Goal: Contribute content: Contribute content

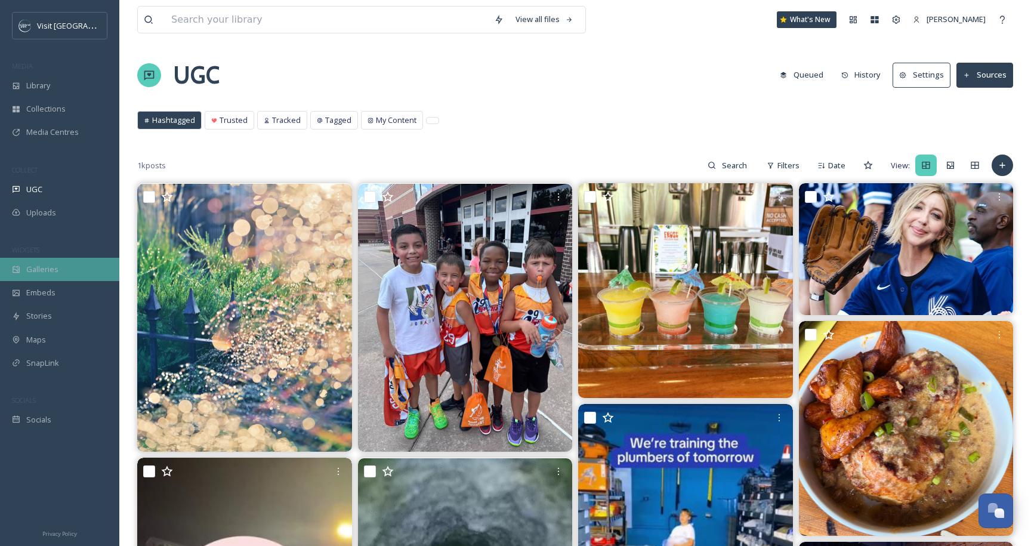
click at [55, 268] on span "Galleries" at bounding box center [42, 269] width 32 height 11
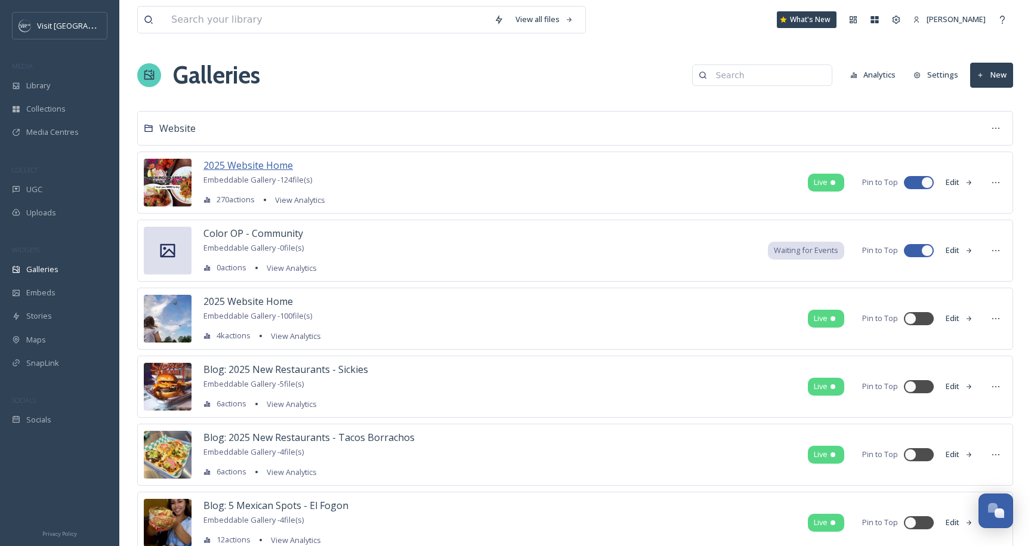
click at [242, 163] on span "2025 Website Home" at bounding box center [247, 165] width 89 height 13
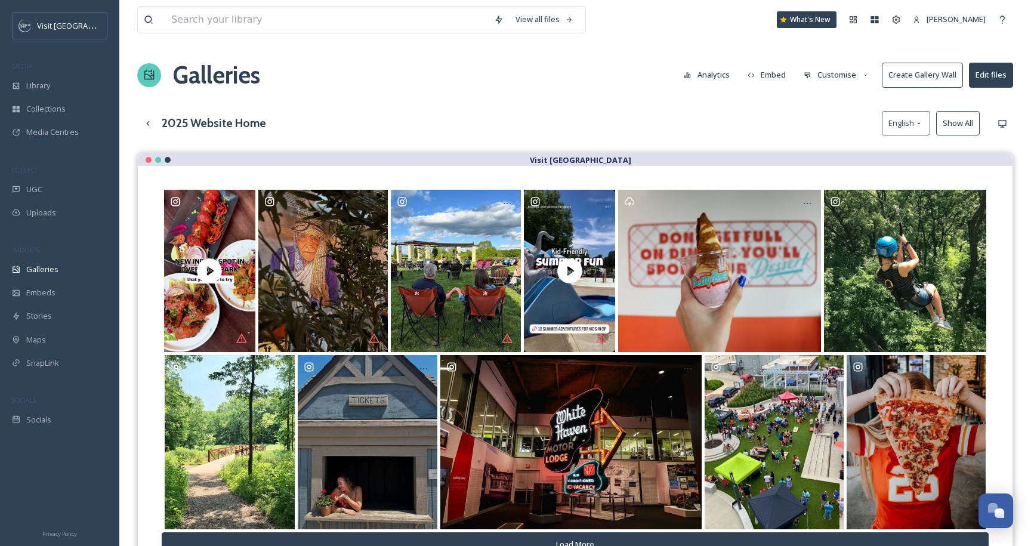
click at [842, 83] on button "Customise" at bounding box center [836, 74] width 78 height 23
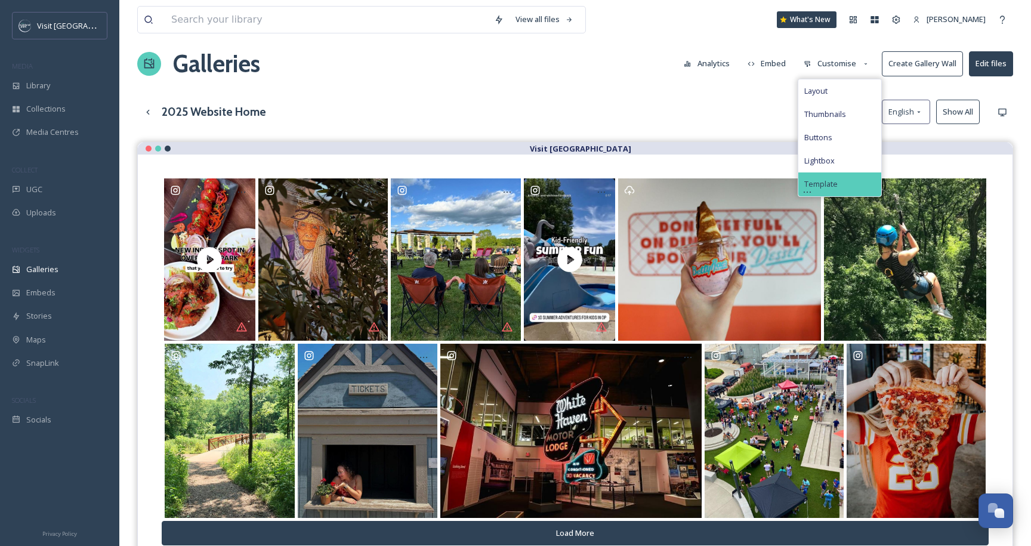
scroll to position [2, 0]
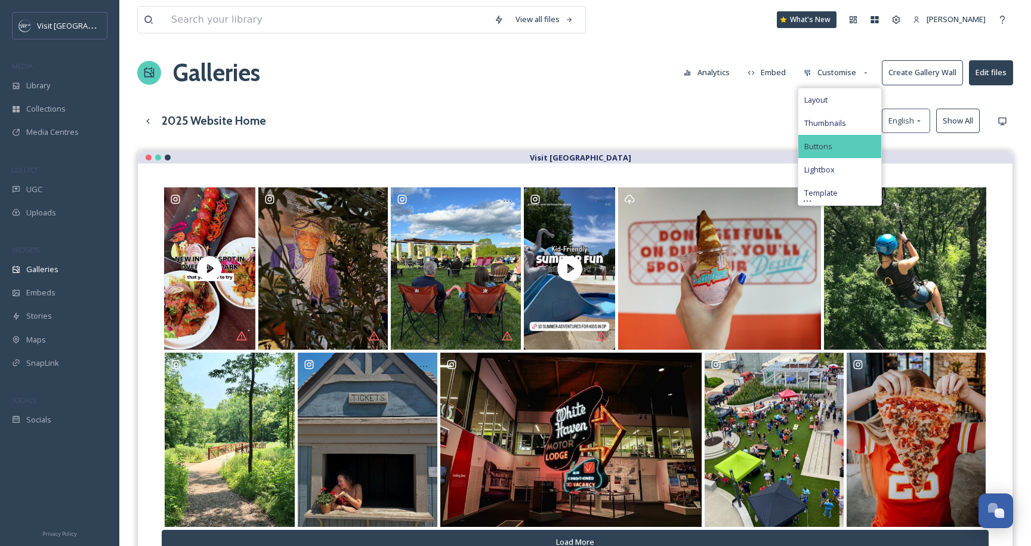
click at [834, 146] on div "Buttons" at bounding box center [839, 146] width 83 height 23
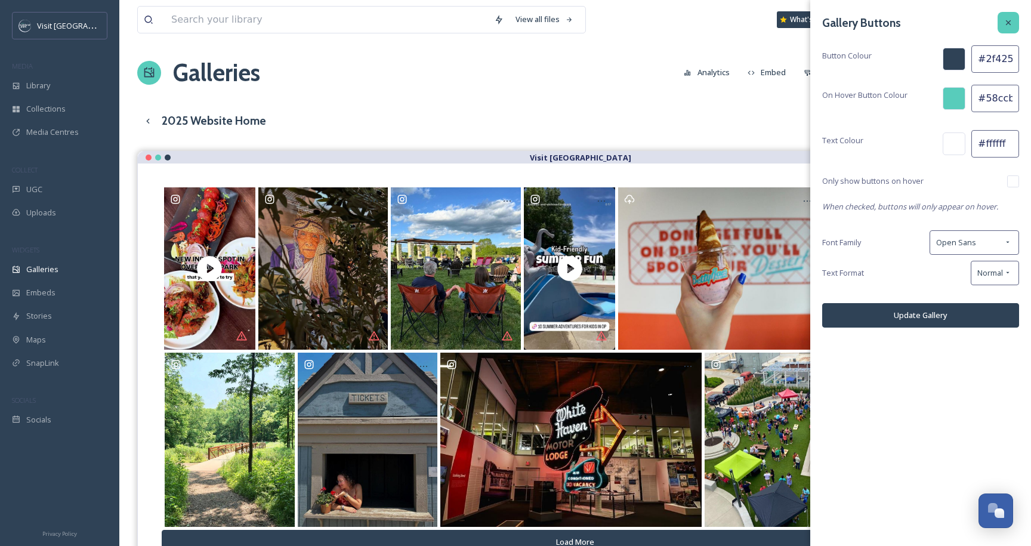
click at [1013, 17] on div at bounding box center [1007, 22] width 21 height 21
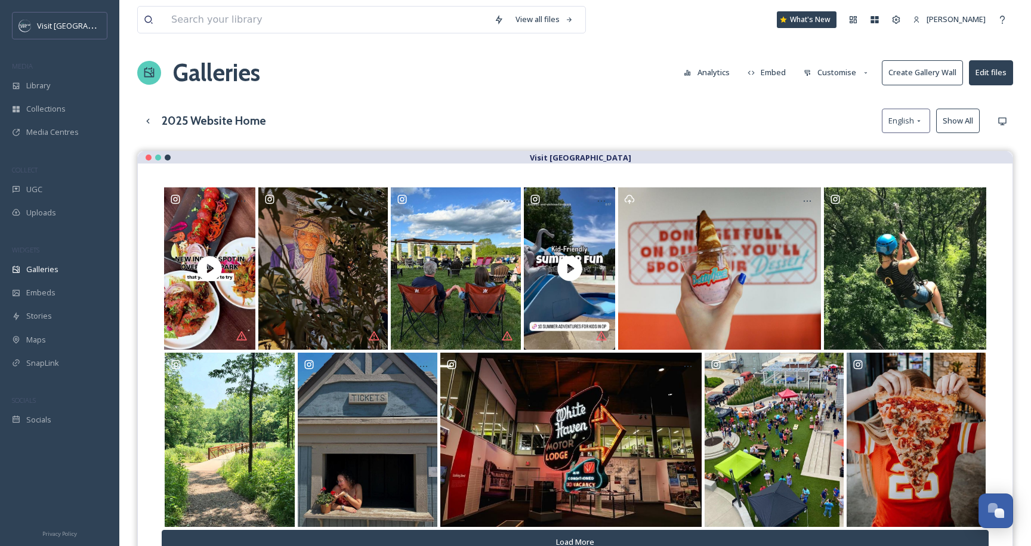
click at [806, 84] on button "Customise" at bounding box center [836, 72] width 78 height 23
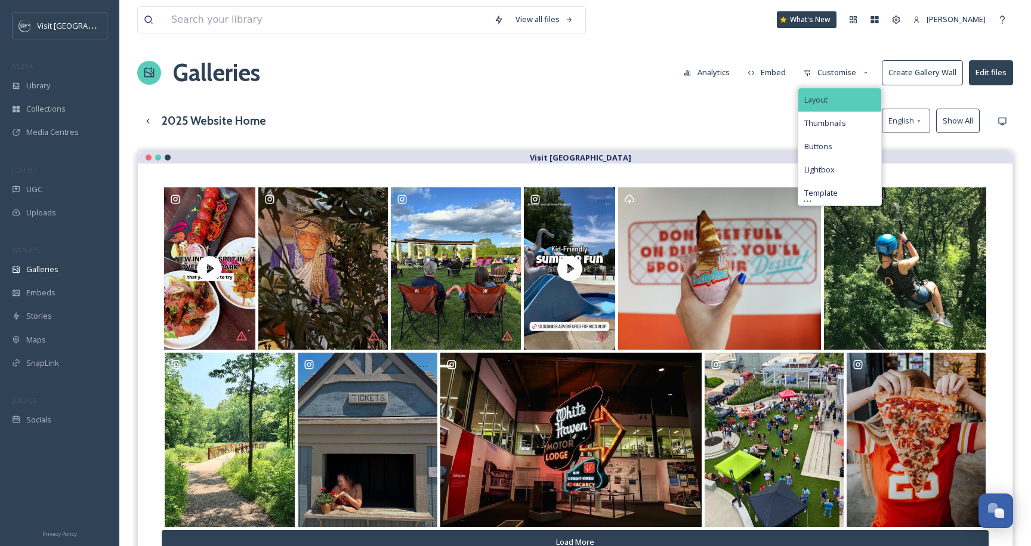
click at [819, 95] on span "Layout" at bounding box center [815, 99] width 23 height 11
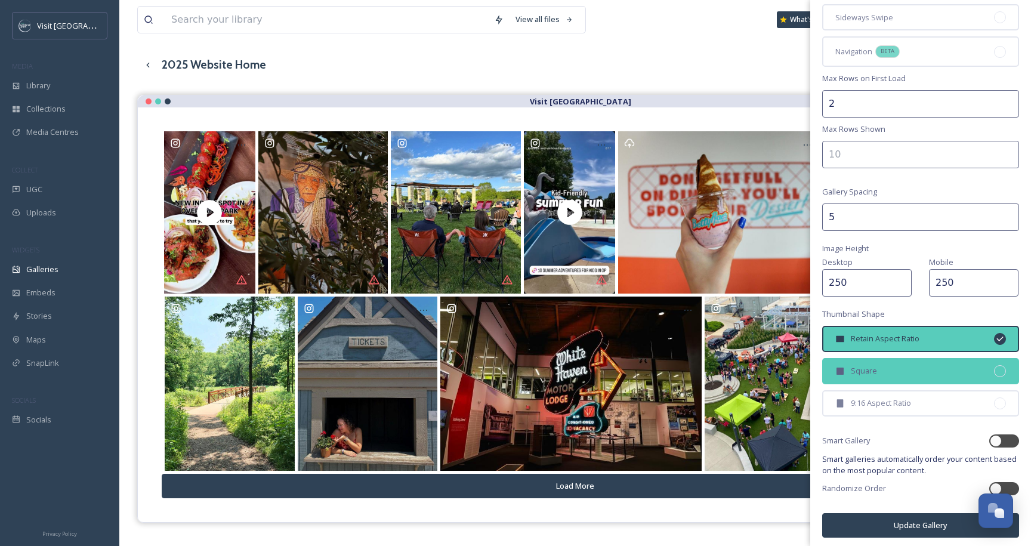
scroll to position [0, 0]
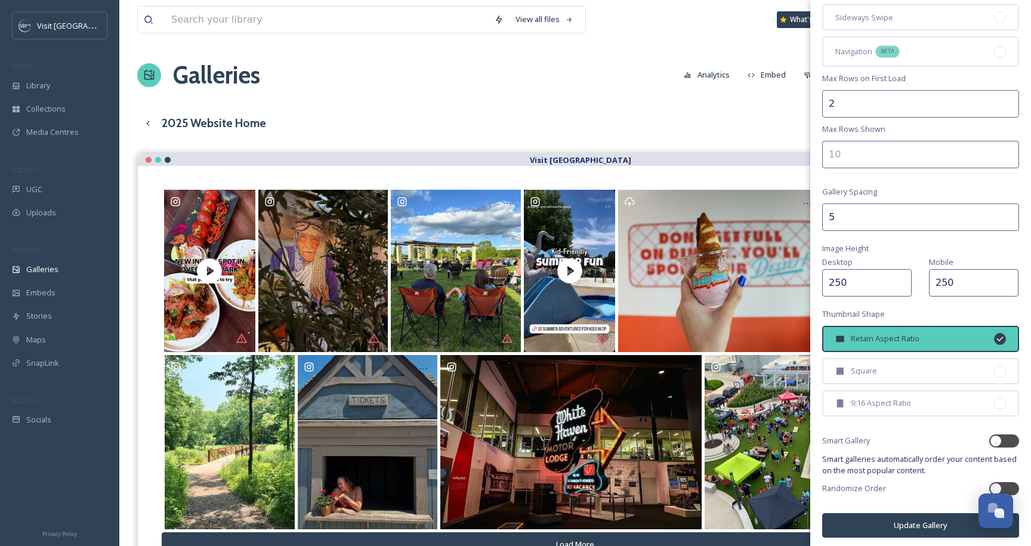
click at [715, 165] on div "Visit [GEOGRAPHIC_DATA]" at bounding box center [575, 160] width 874 height 12
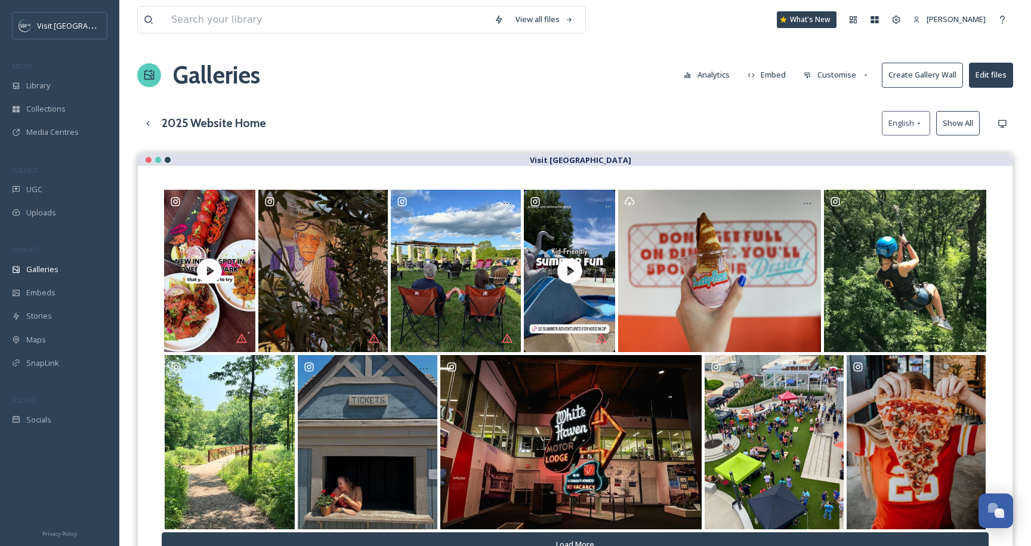
click at [817, 74] on button "Customise" at bounding box center [836, 74] width 78 height 23
click at [834, 175] on span "Lightbox" at bounding box center [819, 171] width 30 height 11
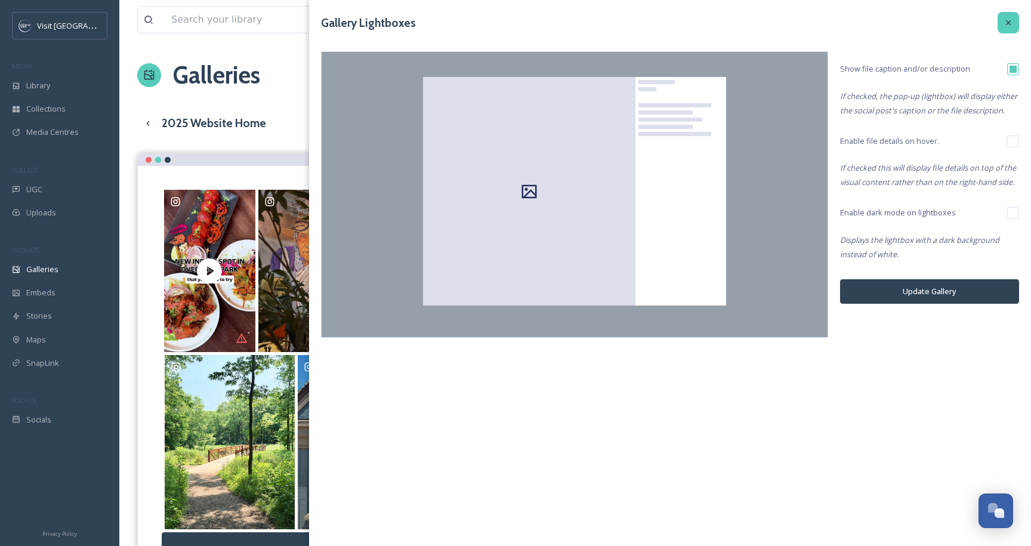
click at [1007, 16] on div at bounding box center [1007, 22] width 21 height 21
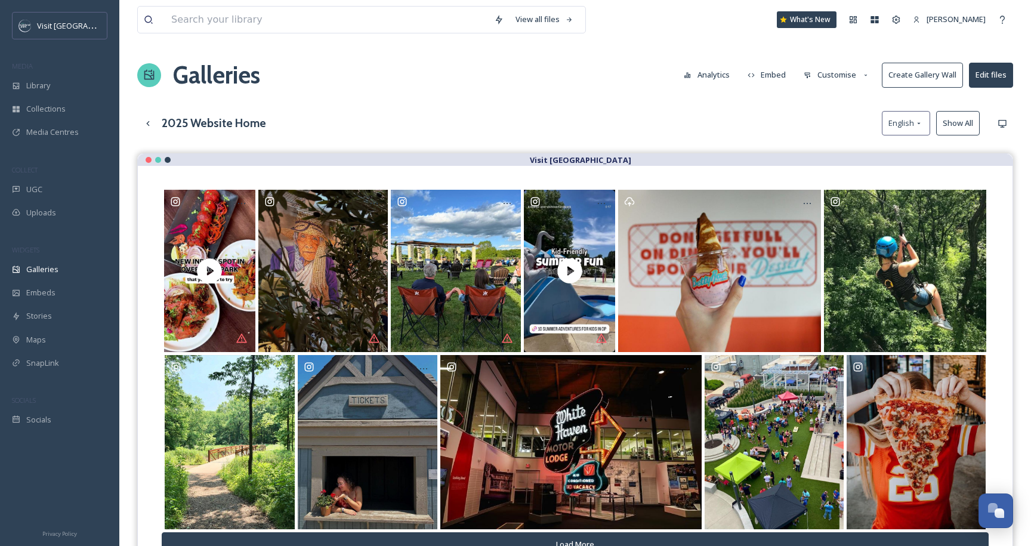
click at [848, 71] on button "Customise" at bounding box center [836, 74] width 78 height 23
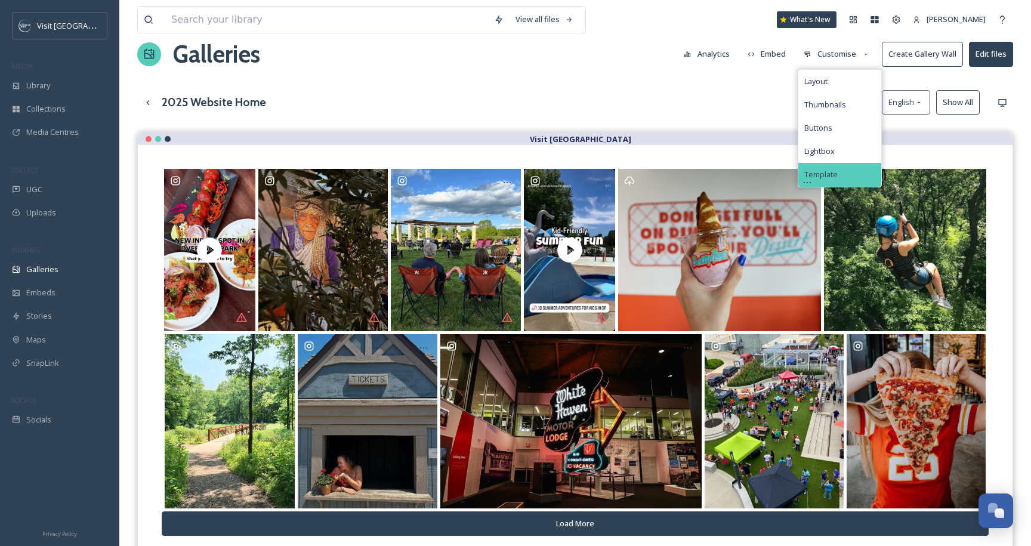
scroll to position [20, 0]
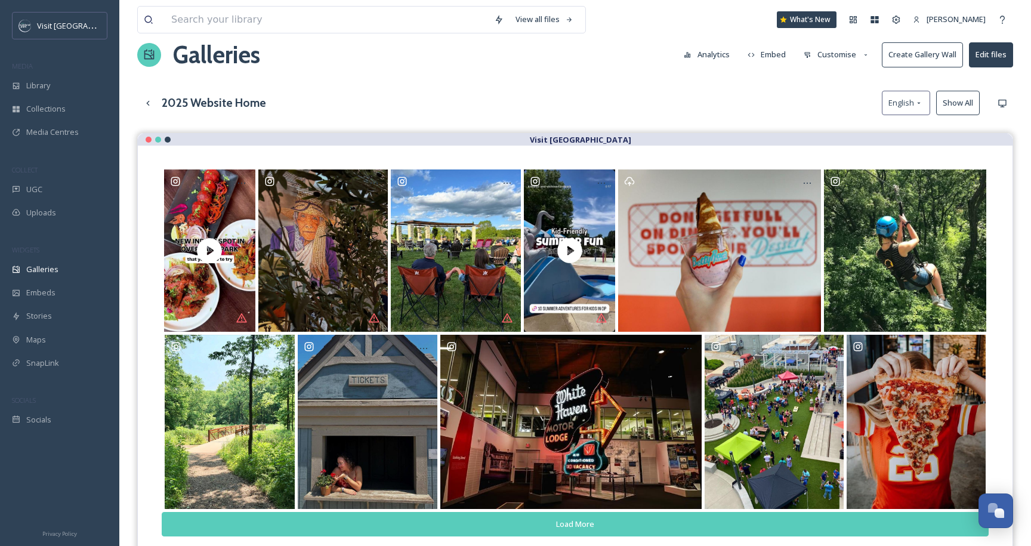
click at [647, 525] on button "Load More" at bounding box center [575, 524] width 827 height 24
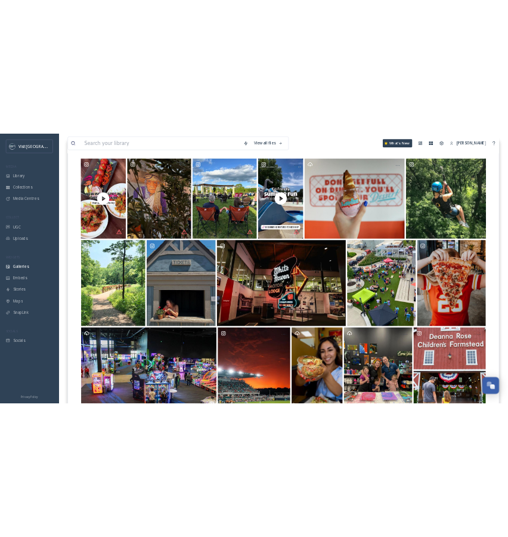
scroll to position [0, 0]
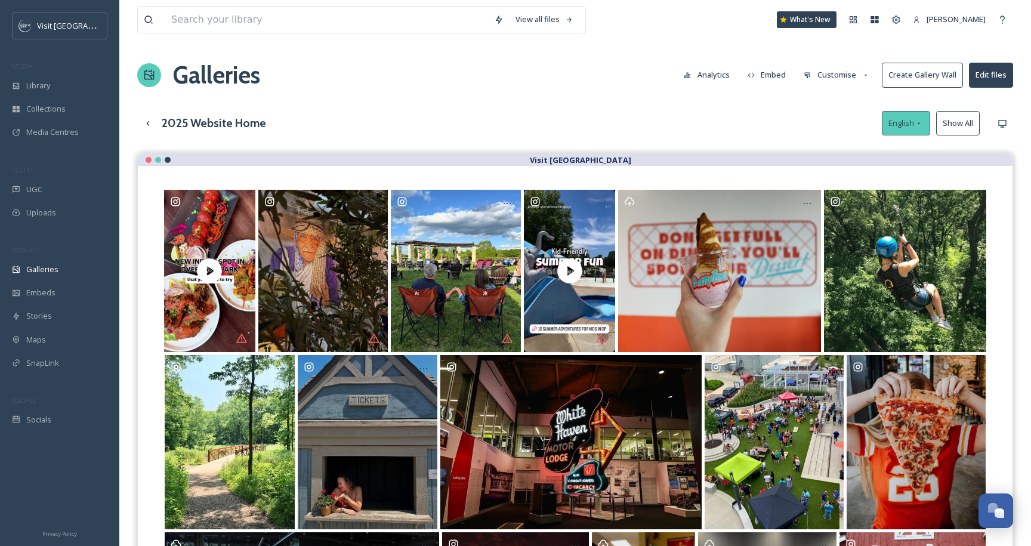
click at [914, 119] on icon at bounding box center [919, 124] width 10 height 10
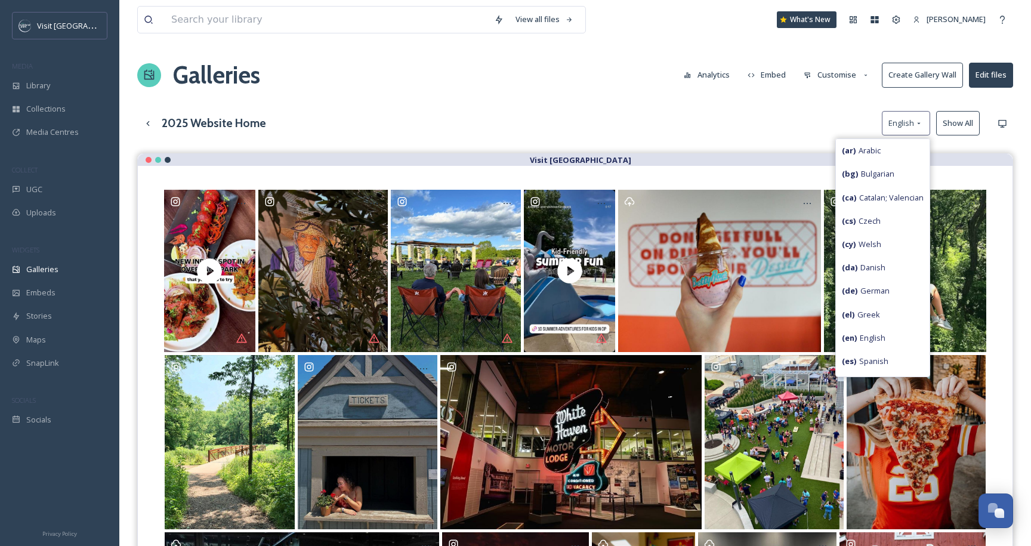
click at [834, 76] on button "Customise" at bounding box center [836, 74] width 78 height 23
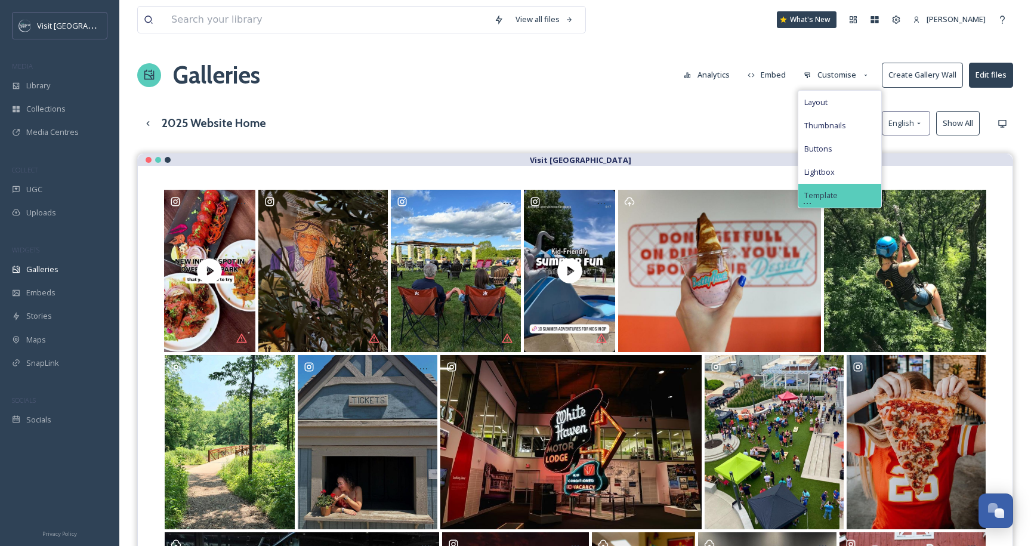
click at [829, 198] on span "Template" at bounding box center [820, 195] width 33 height 11
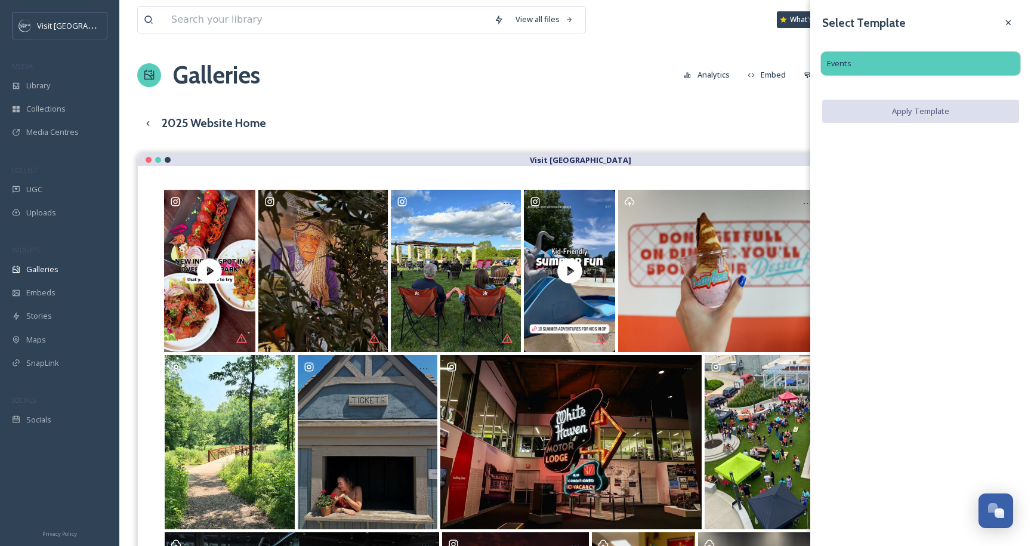
click at [975, 73] on div "Events" at bounding box center [920, 63] width 201 height 25
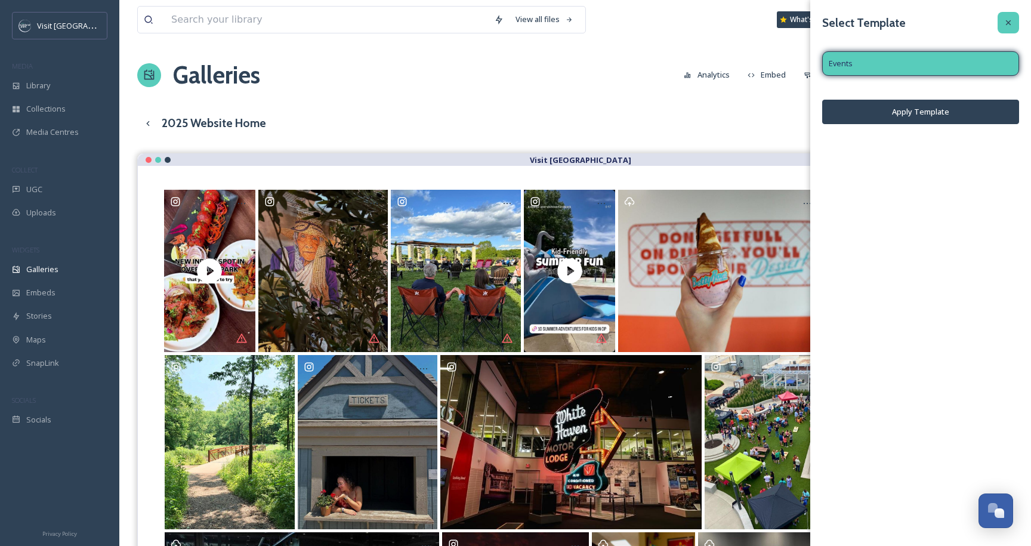
click at [1012, 22] on icon at bounding box center [1008, 23] width 10 height 10
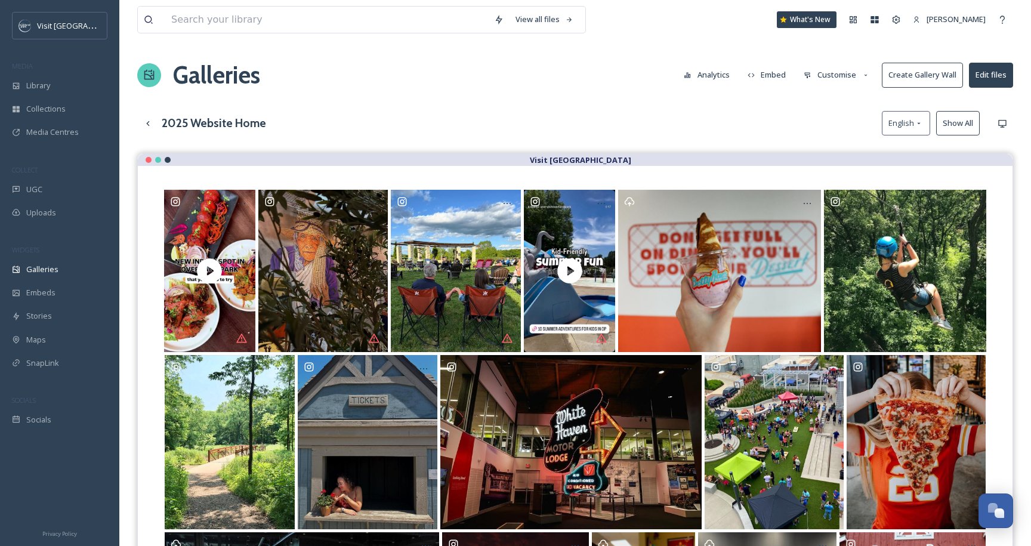
click at [838, 79] on button "Customise" at bounding box center [836, 74] width 78 height 23
click at [473, 108] on div "View all files What's New [PERSON_NAME] Galleries Analytics Embed Customise Cre…" at bounding box center [574, 392] width 911 height 785
click at [68, 293] on div "Embeds" at bounding box center [59, 292] width 119 height 23
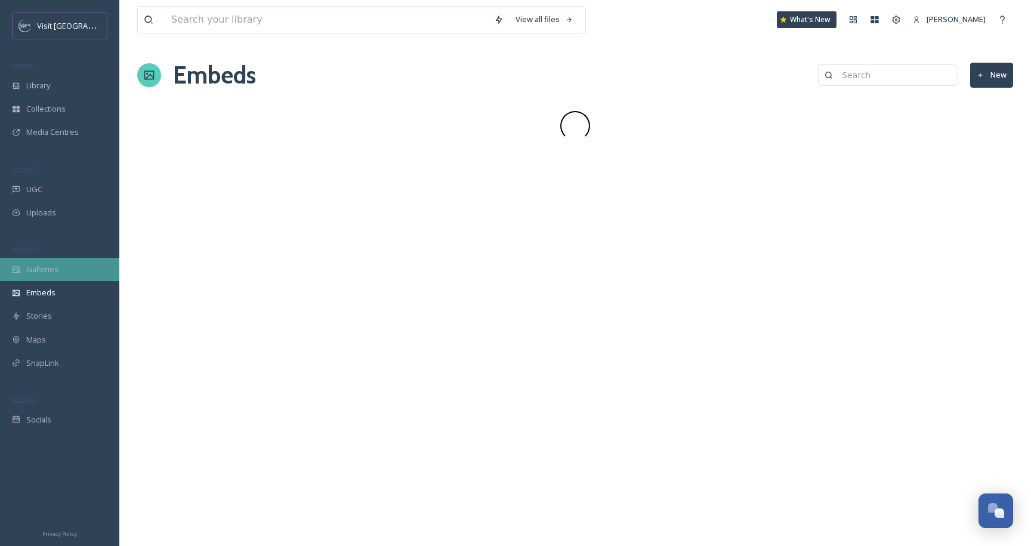
click at [46, 270] on span "Galleries" at bounding box center [42, 269] width 32 height 11
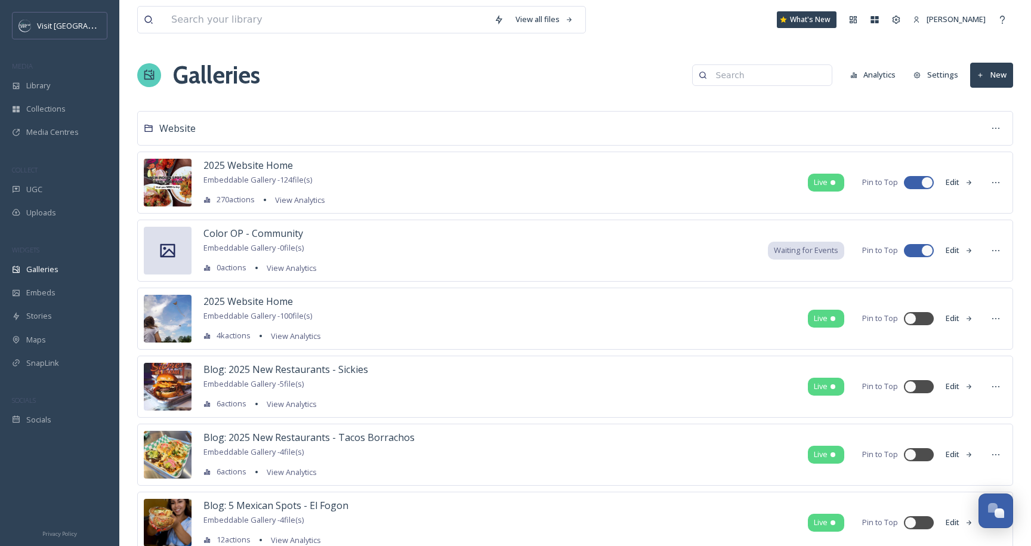
click at [996, 74] on button "New" at bounding box center [991, 75] width 43 height 24
click at [967, 104] on icon at bounding box center [970, 102] width 8 height 8
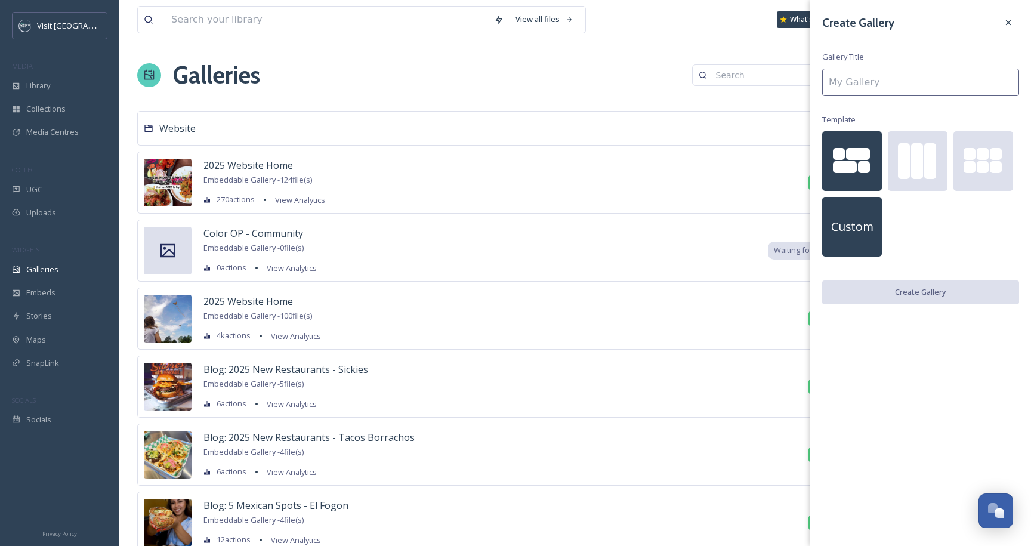
click at [839, 233] on span "Custom" at bounding box center [852, 226] width 42 height 17
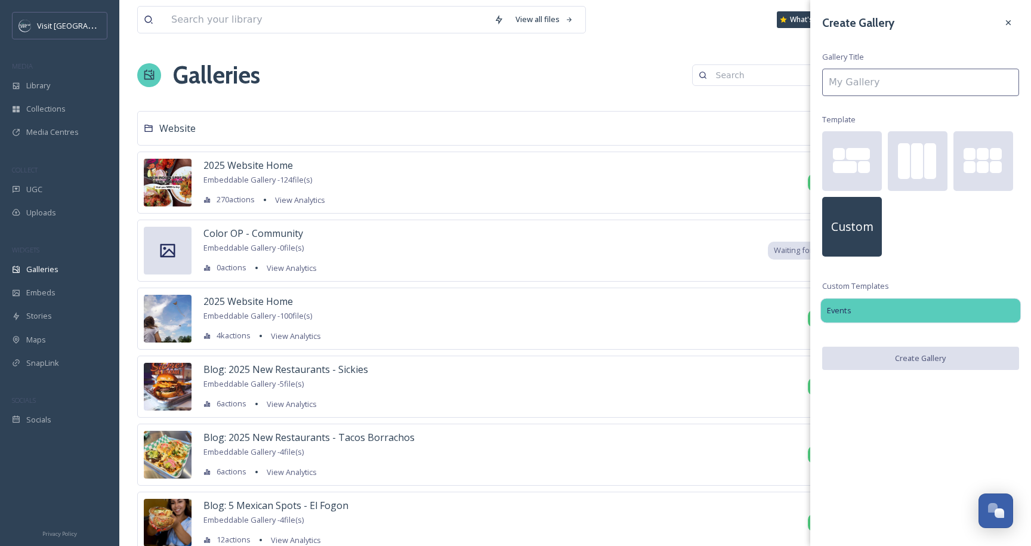
click at [885, 316] on div "Events" at bounding box center [920, 310] width 201 height 25
click at [887, 270] on div "Create Gallery Gallery Title Template Custom Custom Templates Events Create Gal…" at bounding box center [920, 191] width 221 height 382
click at [860, 218] on span "Custom" at bounding box center [852, 226] width 42 height 17
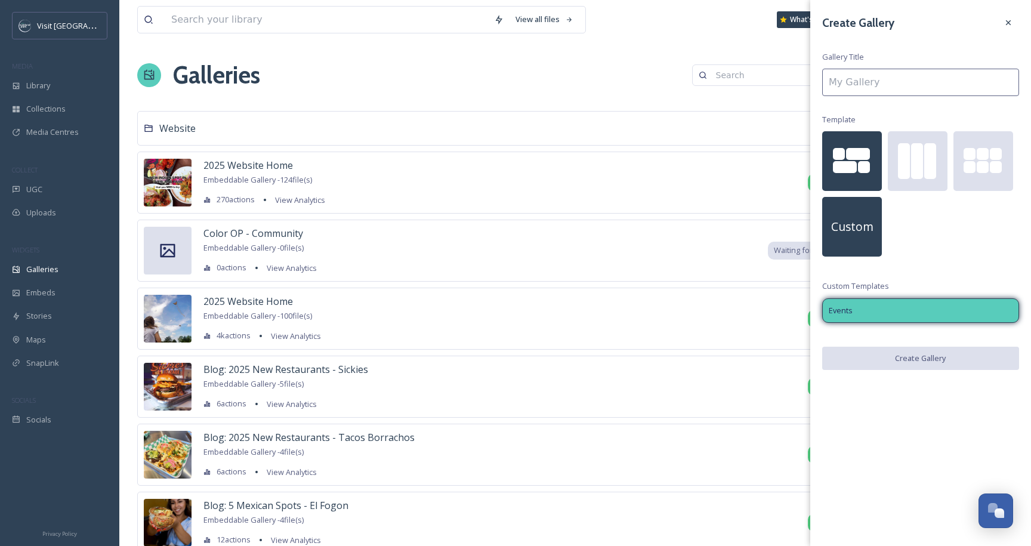
click at [864, 172] on div at bounding box center [864, 167] width 12 height 12
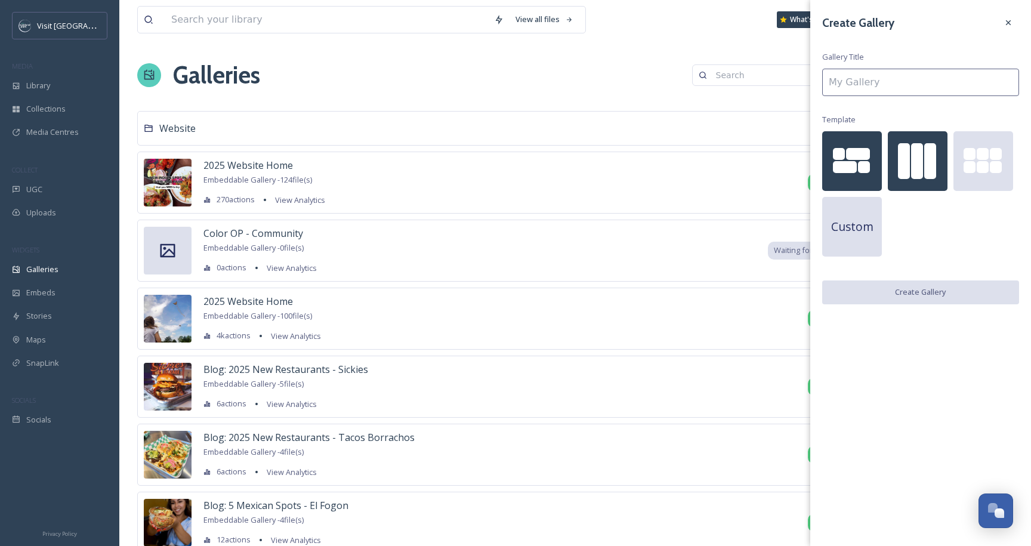
click at [901, 174] on div at bounding box center [904, 161] width 12 height 36
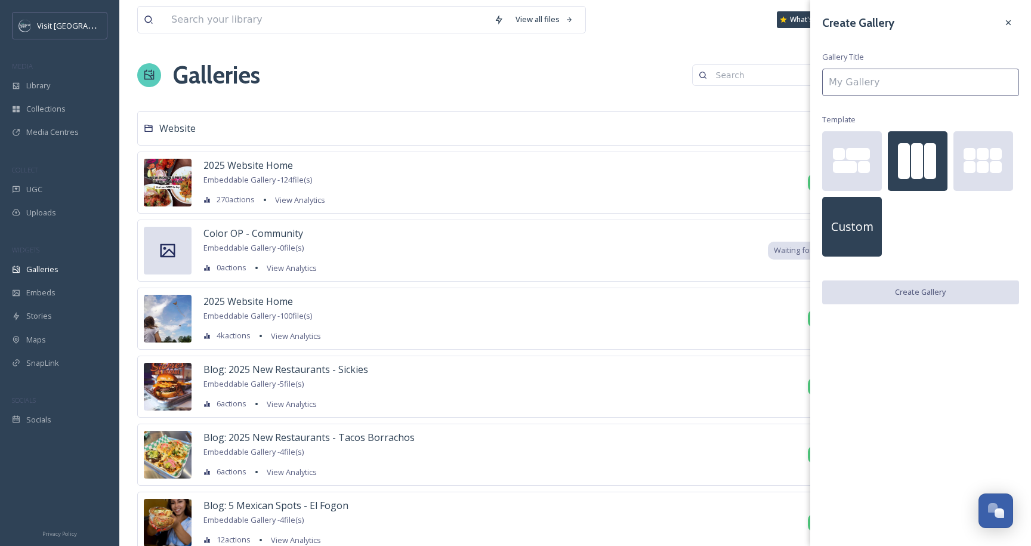
click at [857, 229] on span "Custom" at bounding box center [852, 226] width 42 height 17
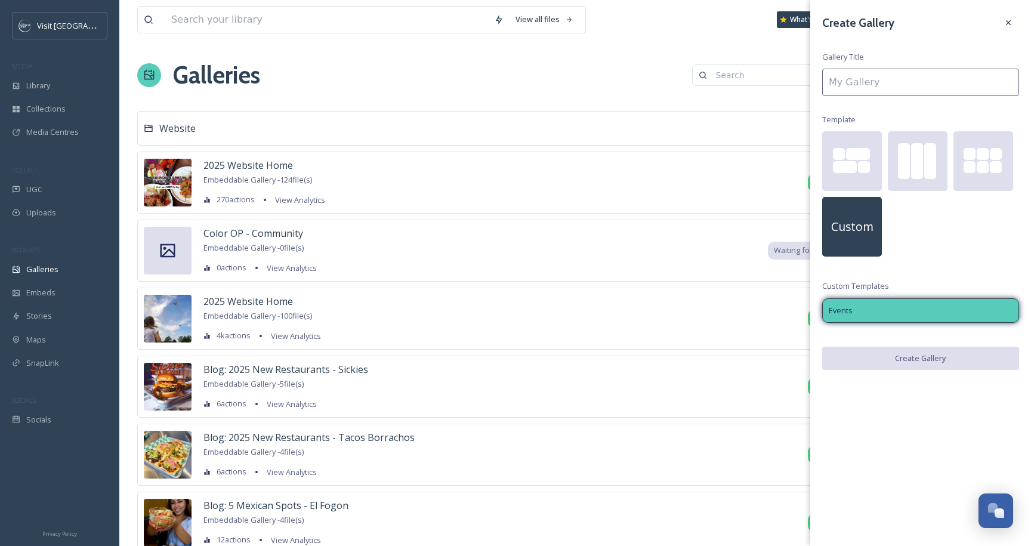
click at [960, 80] on input at bounding box center [920, 82] width 197 height 27
type input "X"
click at [918, 351] on button "Create Gallery" at bounding box center [920, 359] width 197 height 24
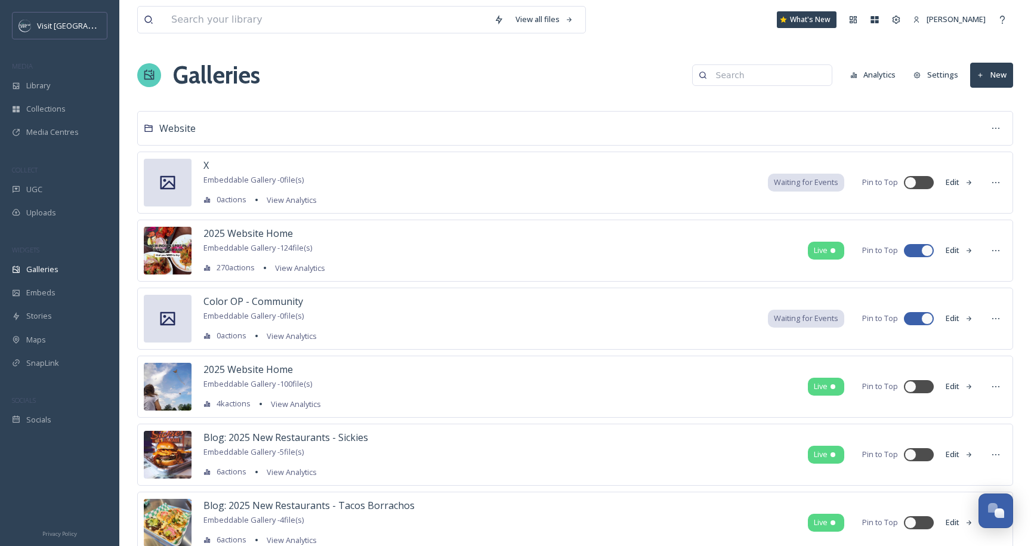
click at [440, 180] on div "X Embeddable Gallery - 0 file(s) 0 actions View Analytics Waiting for Events Pi…" at bounding box center [575, 183] width 876 height 62
click at [187, 179] on div at bounding box center [168, 183] width 48 height 48
click at [997, 181] on icon at bounding box center [996, 183] width 10 height 10
click at [955, 209] on span "Edit Gallery" at bounding box center [967, 208] width 40 height 11
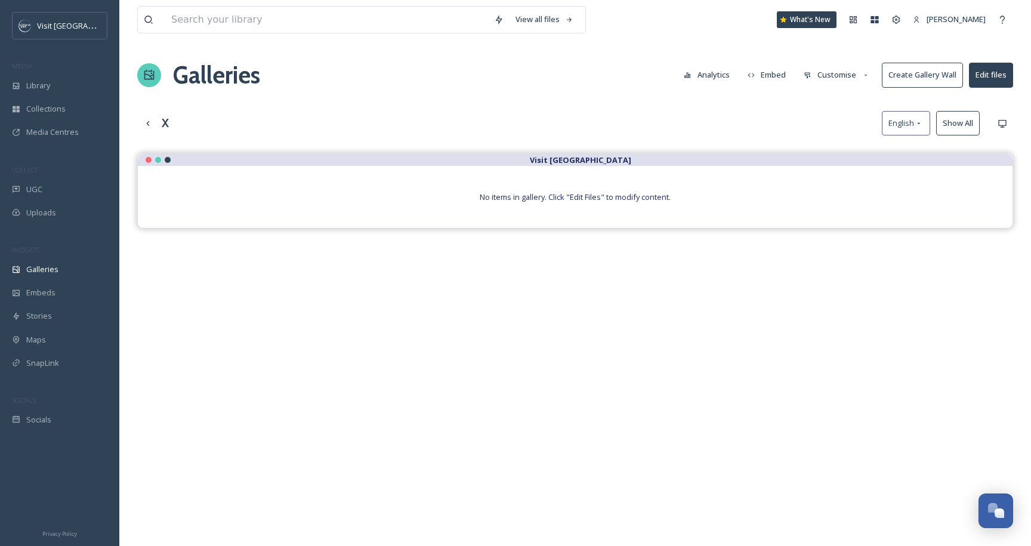
click at [836, 75] on button "Customise" at bounding box center [836, 74] width 78 height 23
click at [828, 194] on span "Template" at bounding box center [820, 195] width 33 height 11
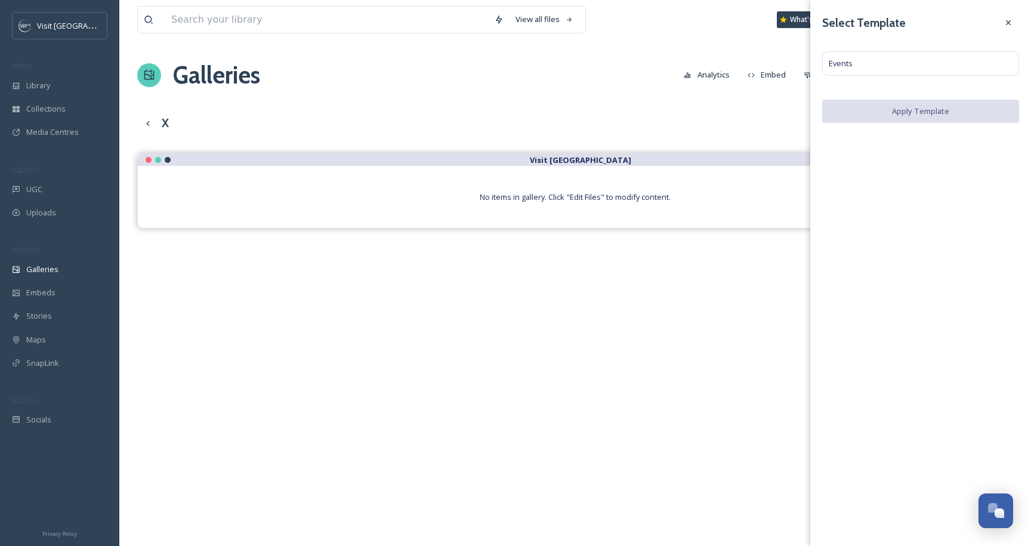
click at [1008, 11] on div "Select Template Events Apply Template" at bounding box center [920, 67] width 221 height 135
click at [1009, 18] on icon at bounding box center [1008, 23] width 10 height 10
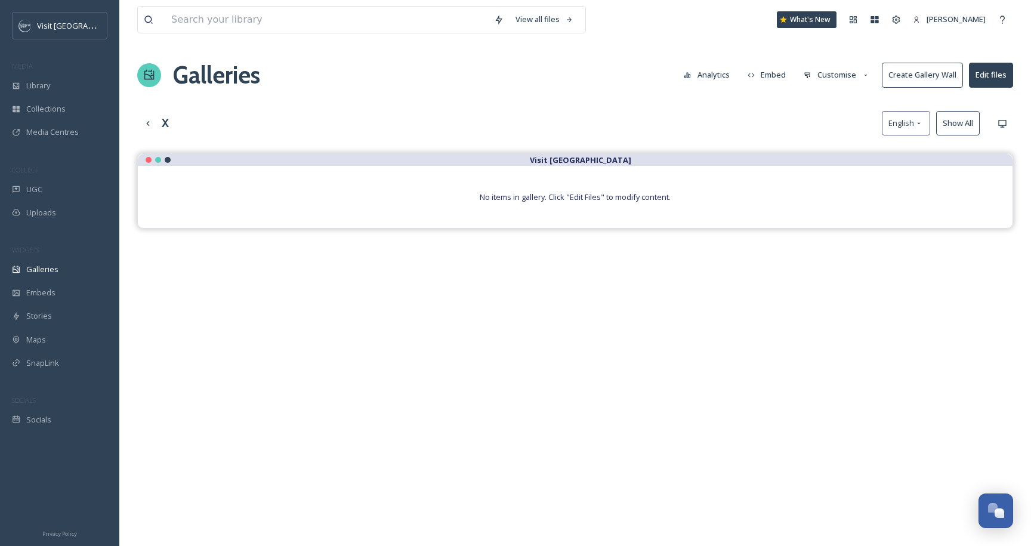
click at [997, 64] on button "Edit files" at bounding box center [991, 75] width 44 height 24
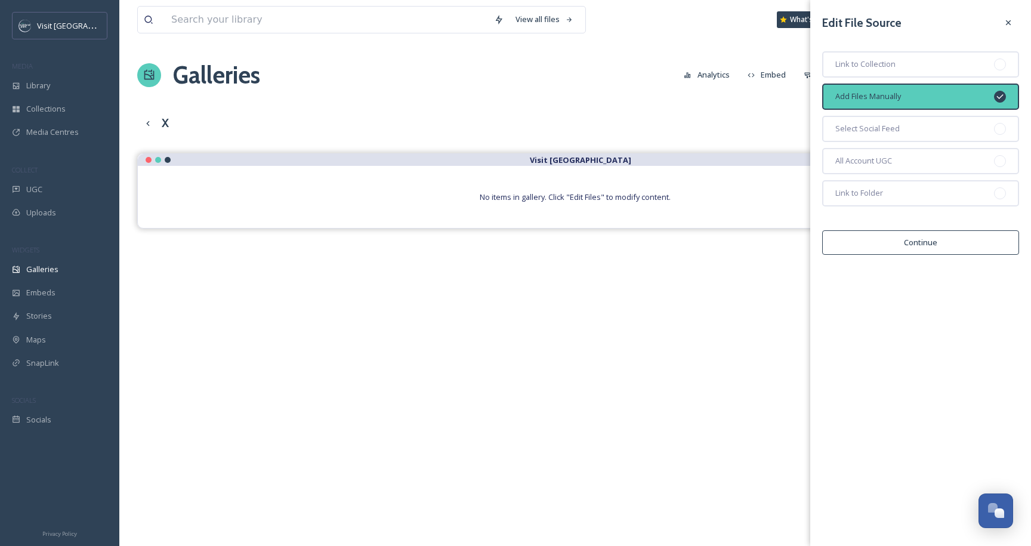
click at [1019, 22] on div "Edit File Source Link to Collection Add Files Manually Select Social Feed All A…" at bounding box center [920, 133] width 221 height 267
click at [1008, 20] on icon at bounding box center [1008, 23] width 10 height 10
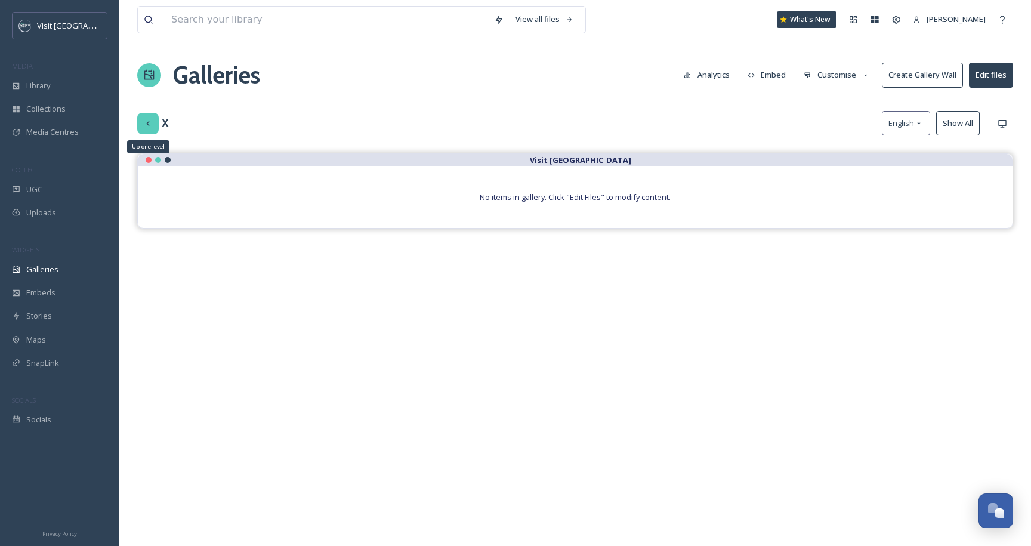
click at [156, 128] on div "Up one level" at bounding box center [147, 123] width 21 height 21
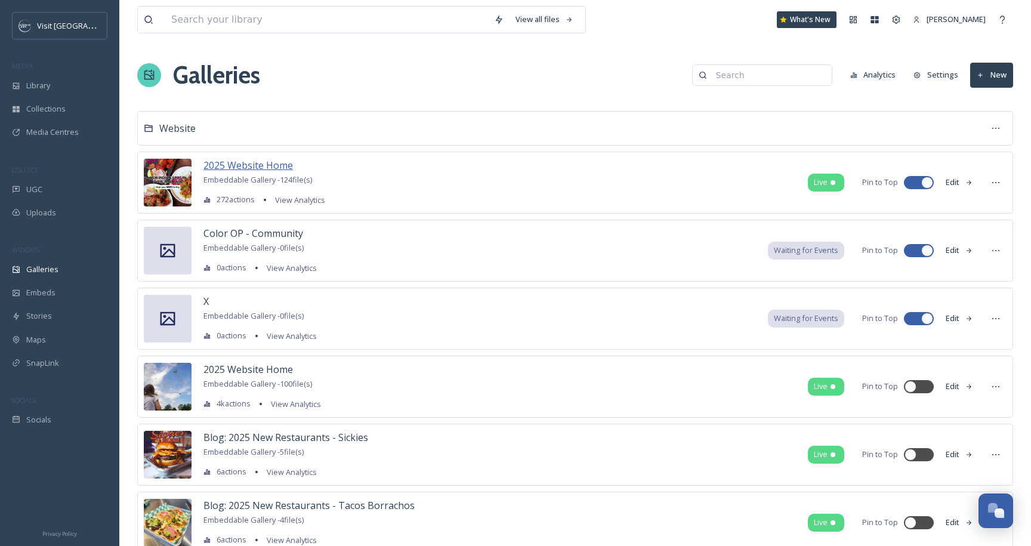
click at [252, 165] on span "2025 Website Home" at bounding box center [247, 165] width 89 height 13
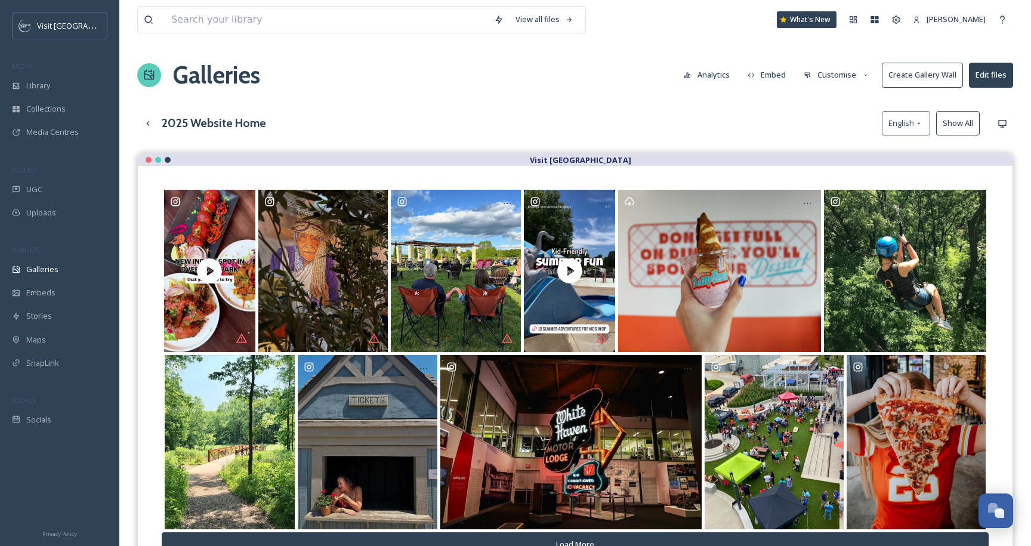
click at [843, 77] on button "Customise" at bounding box center [836, 74] width 78 height 23
click at [45, 282] on div "Embeds" at bounding box center [59, 292] width 119 height 23
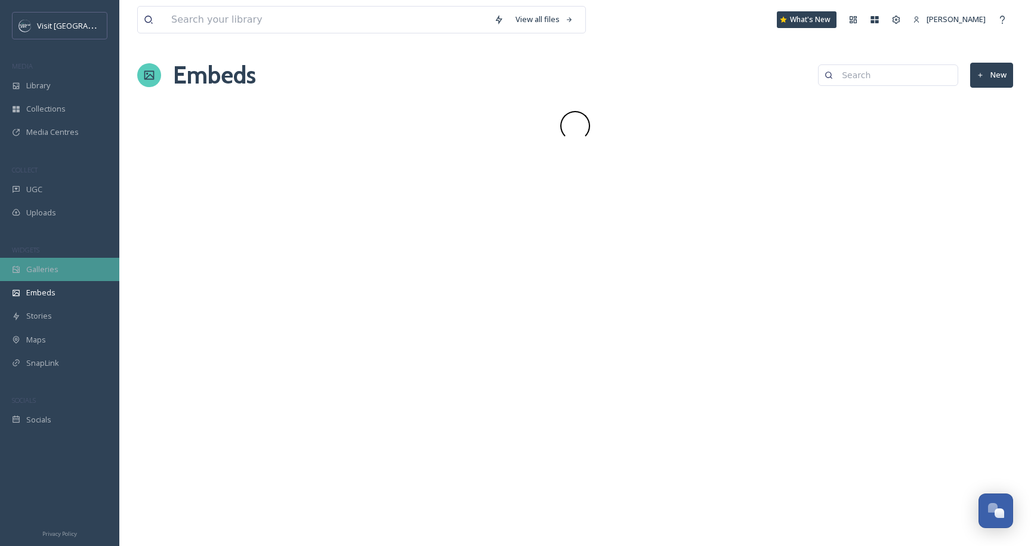
click at [45, 273] on span "Galleries" at bounding box center [42, 269] width 32 height 11
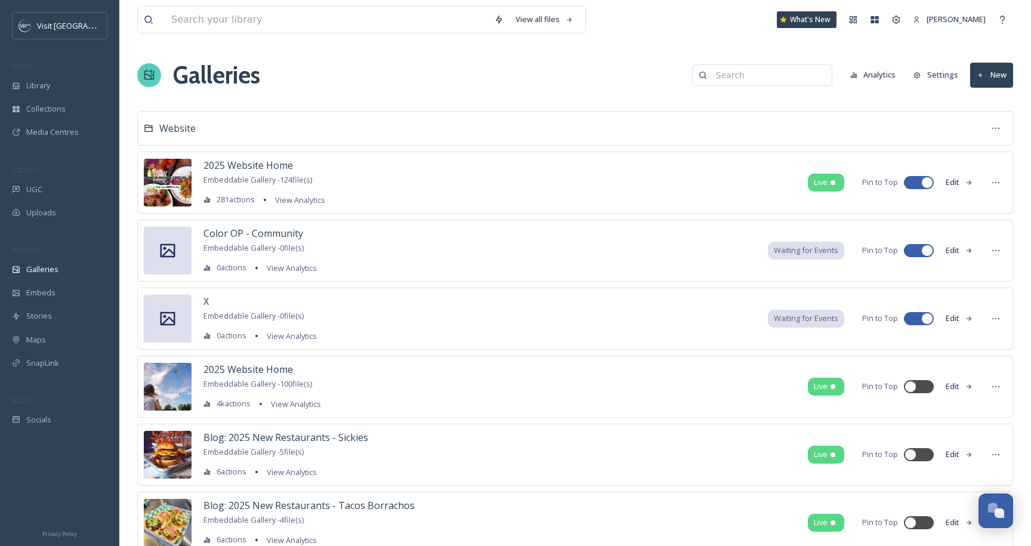
click at [738, 80] on input at bounding box center [768, 75] width 116 height 24
type input "$10"
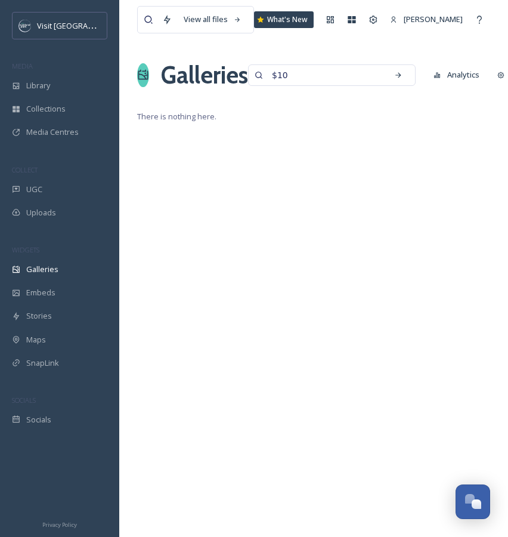
click at [191, 163] on div "View all files What's New [PERSON_NAME] Galleries $10 Analytics Settings New Th…" at bounding box center [313, 268] width 389 height 537
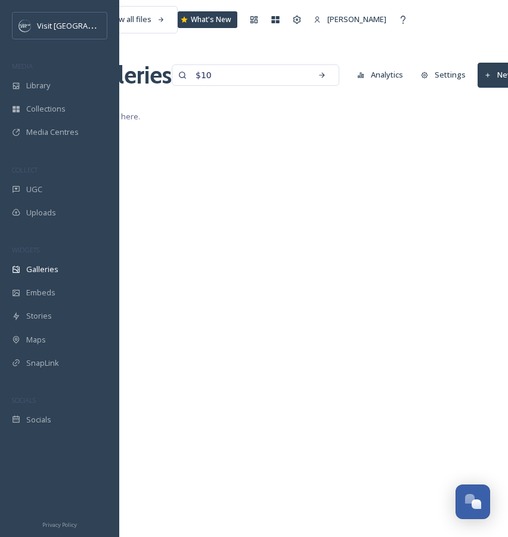
click at [488, 63] on button "New" at bounding box center [499, 75] width 43 height 24
click at [485, 94] on div "Gallery" at bounding box center [493, 102] width 52 height 23
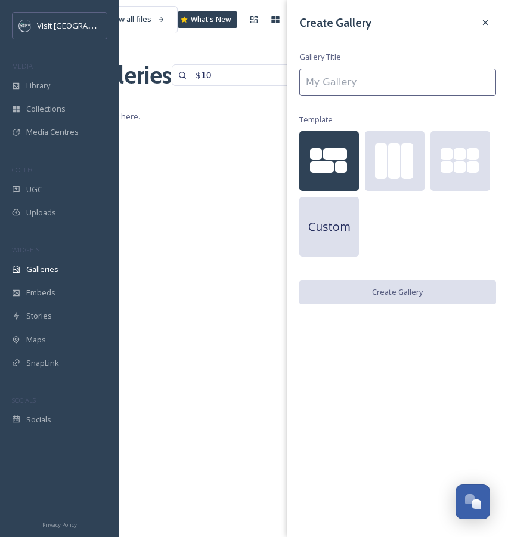
click at [345, 82] on input at bounding box center [397, 82] width 197 height 27
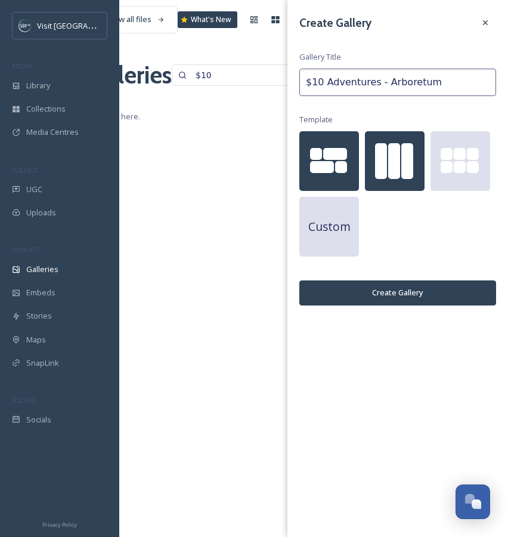
type input "$10 Adventures - Arboretum"
click at [412, 150] on div at bounding box center [407, 161] width 12 height 36
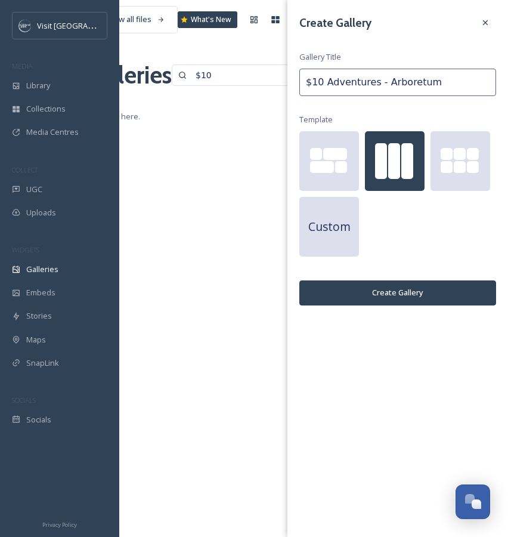
click at [395, 288] on button "Create Gallery" at bounding box center [397, 292] width 197 height 24
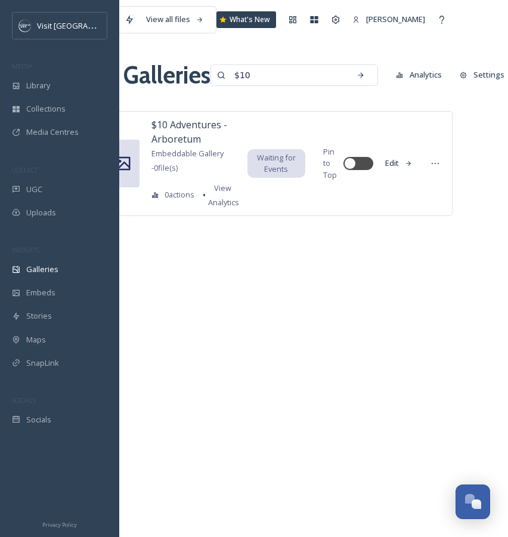
scroll to position [0, 42]
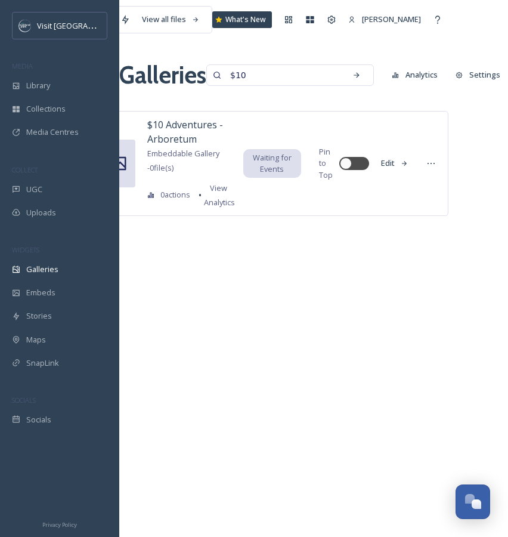
click at [393, 163] on button "Edit" at bounding box center [394, 163] width 39 height 23
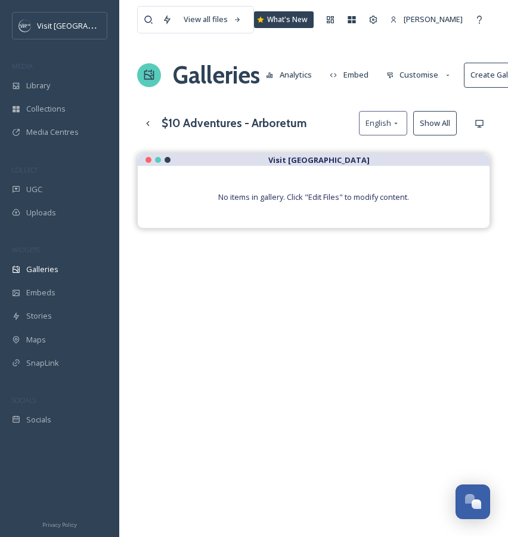
scroll to position [0, 87]
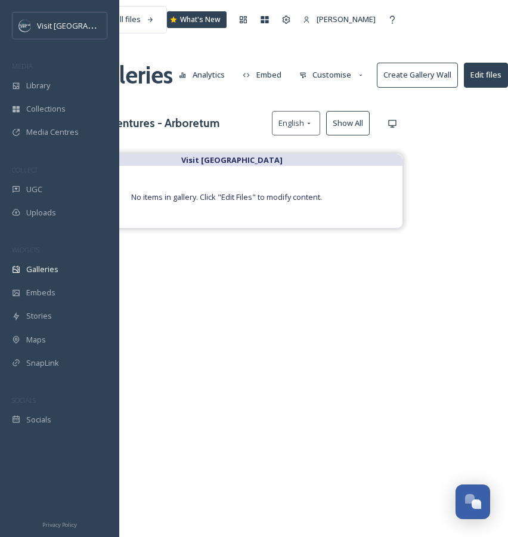
click at [495, 75] on button "Edit files" at bounding box center [486, 75] width 44 height 24
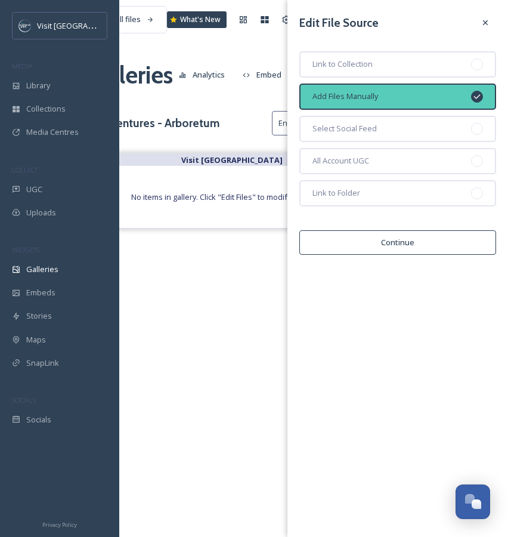
click at [407, 240] on button "Continue" at bounding box center [397, 242] width 197 height 24
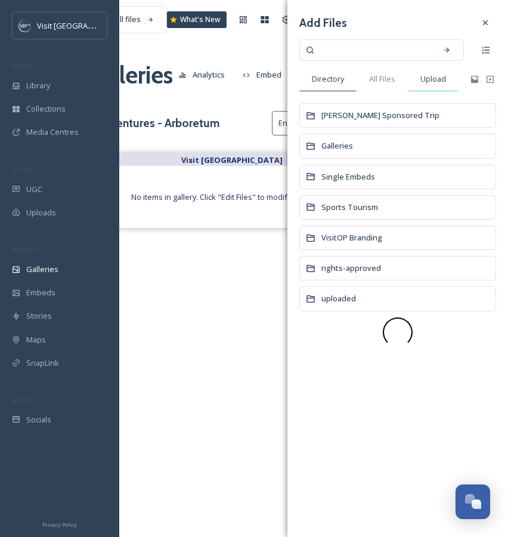
click at [440, 81] on span "Upload" at bounding box center [434, 78] width 26 height 11
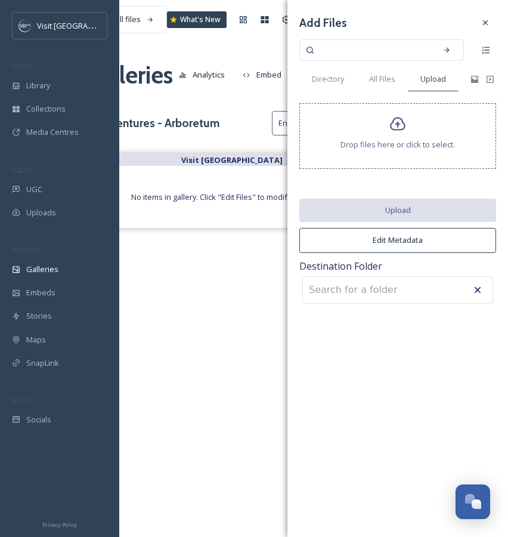
click at [404, 146] on span "Drop files here or click to select." at bounding box center [398, 144] width 115 height 11
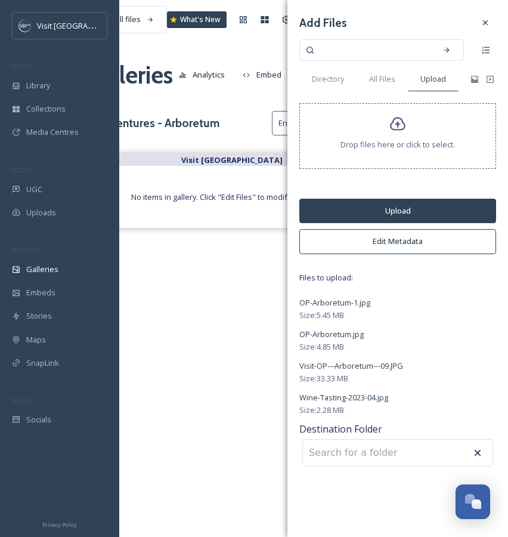
click at [393, 197] on div "Add Files Directory All Files Upload Drop files here or click to select. Upload…" at bounding box center [397, 240] width 221 height 481
click at [393, 209] on button "Upload" at bounding box center [397, 211] width 197 height 24
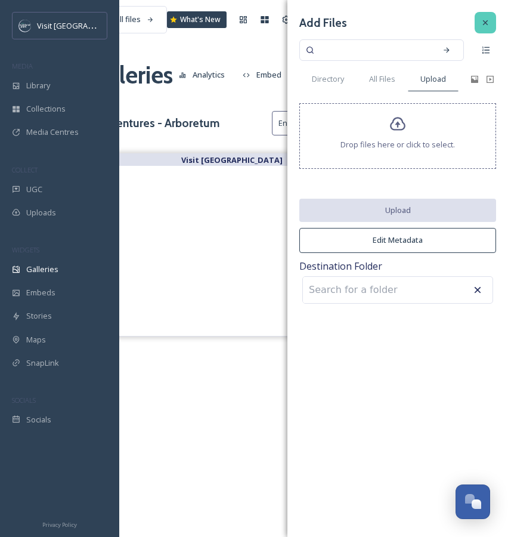
click at [486, 21] on icon at bounding box center [486, 23] width 10 height 10
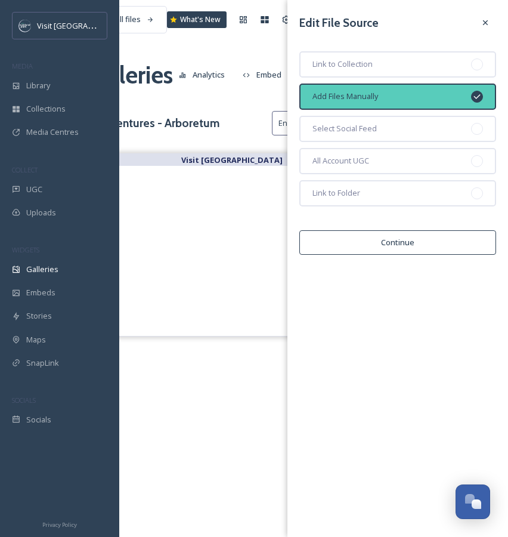
click at [387, 226] on div "Edit File Source Link to Collection Add Files Manually Select Social Feed All A…" at bounding box center [397, 133] width 221 height 267
click at [388, 236] on button "Continue" at bounding box center [397, 242] width 197 height 24
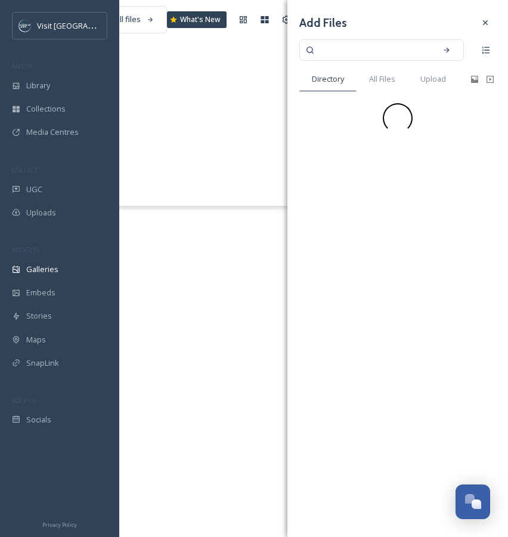
scroll to position [171, 87]
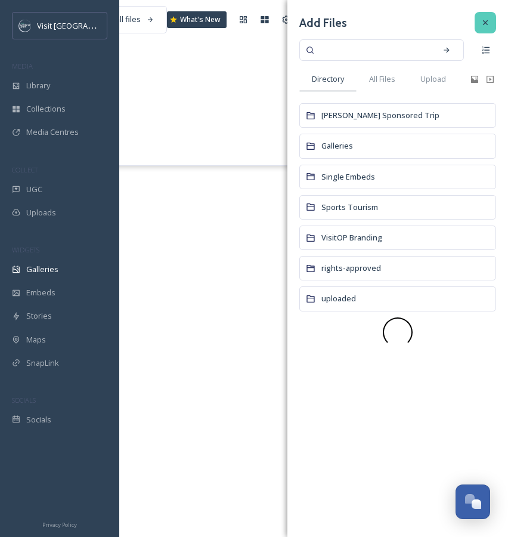
click at [488, 14] on div at bounding box center [485, 22] width 21 height 21
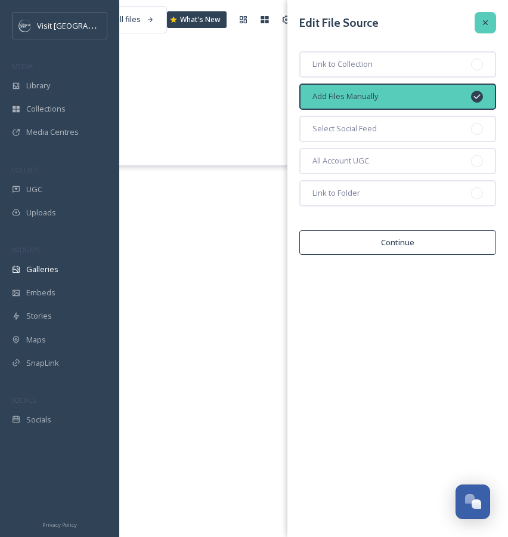
click at [483, 30] on div at bounding box center [485, 22] width 21 height 21
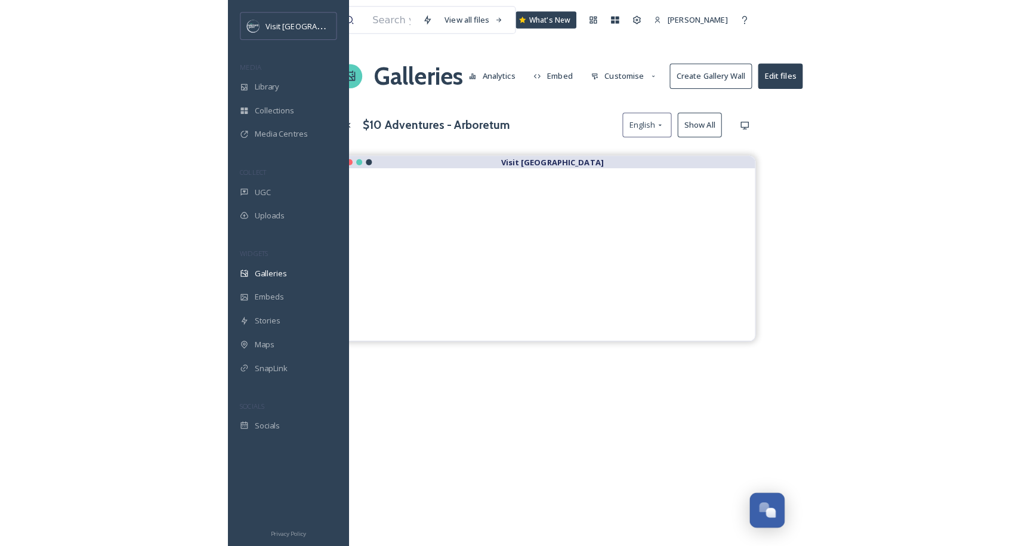
scroll to position [0, 0]
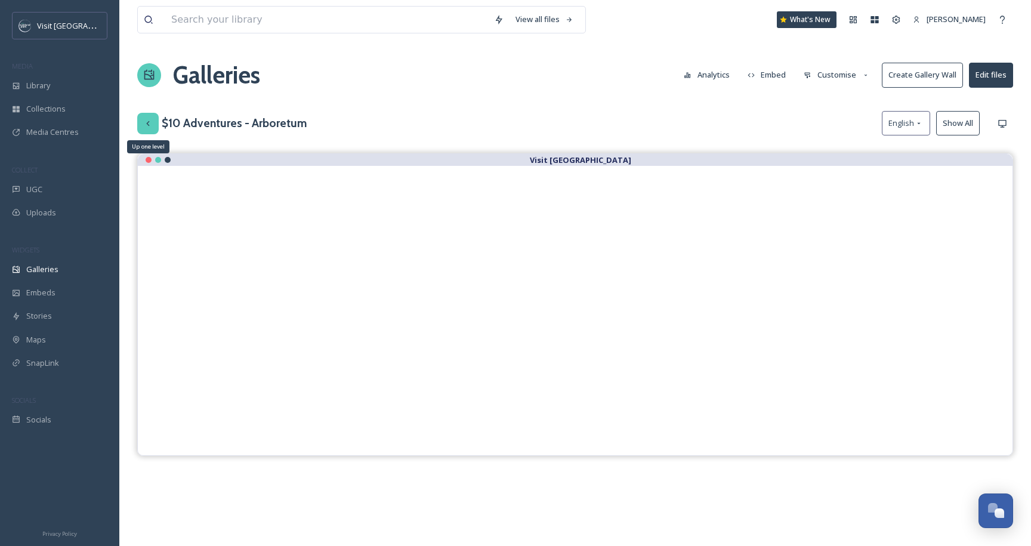
click at [147, 122] on icon at bounding box center [147, 122] width 3 height 5
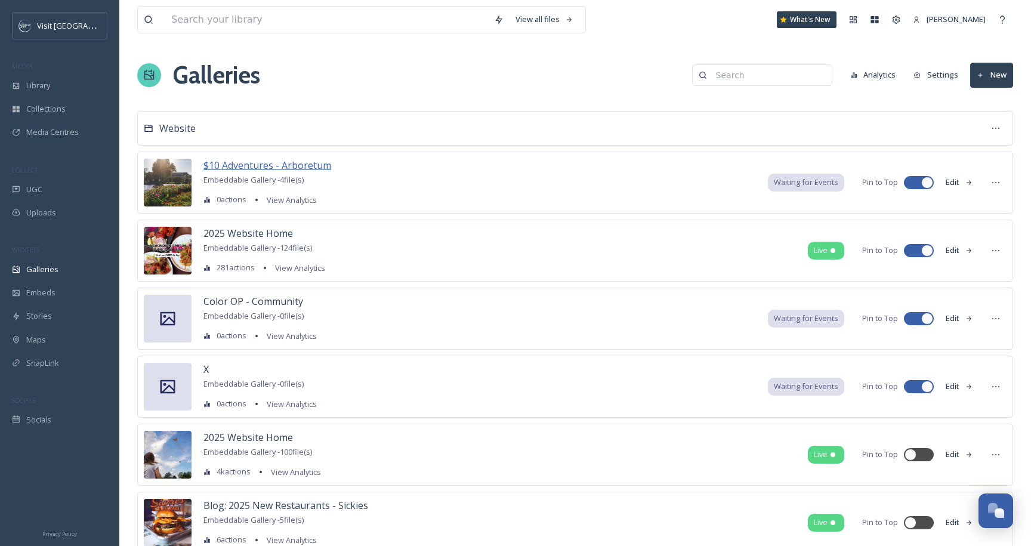
click at [296, 165] on span "$10 Adventures - Arboretum" at bounding box center [267, 165] width 128 height 13
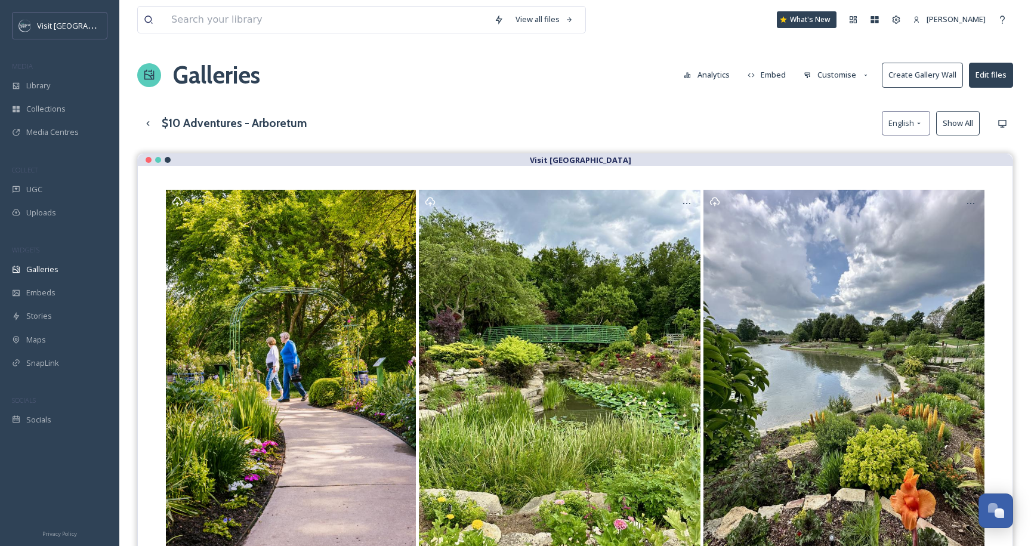
click at [827, 73] on button "Customise" at bounding box center [836, 74] width 78 height 23
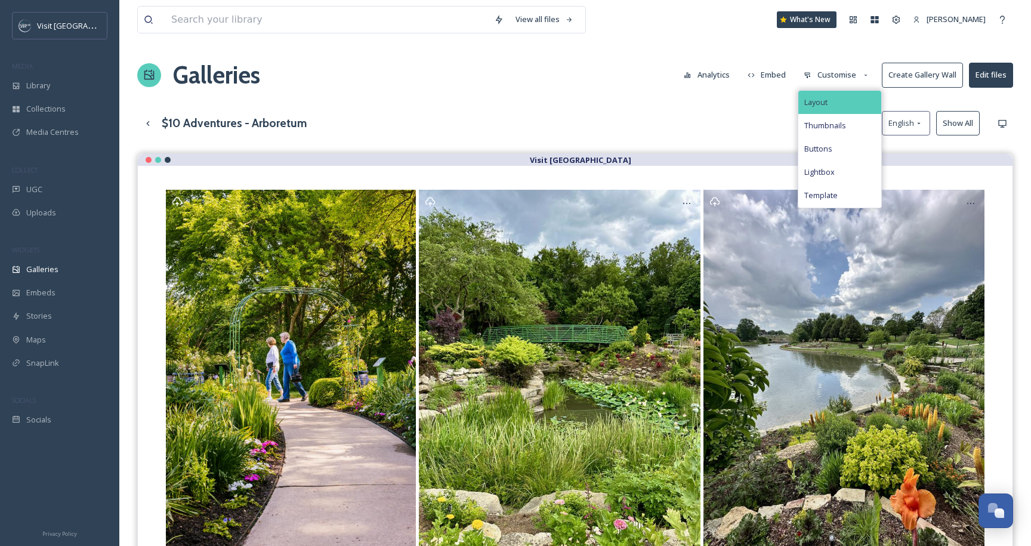
click at [820, 94] on div "Layout" at bounding box center [839, 102] width 83 height 23
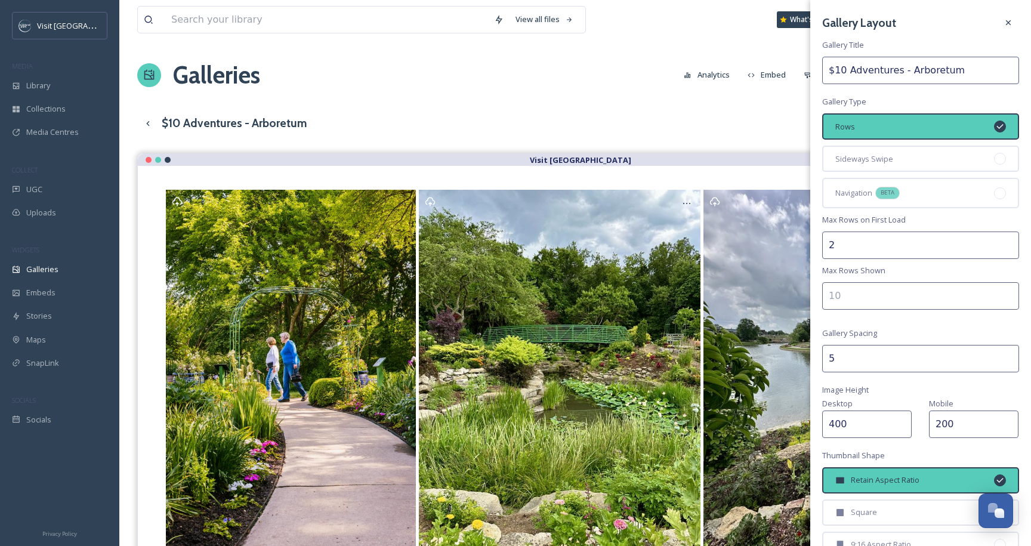
click at [855, 239] on input "2" at bounding box center [920, 244] width 197 height 27
type input "1"
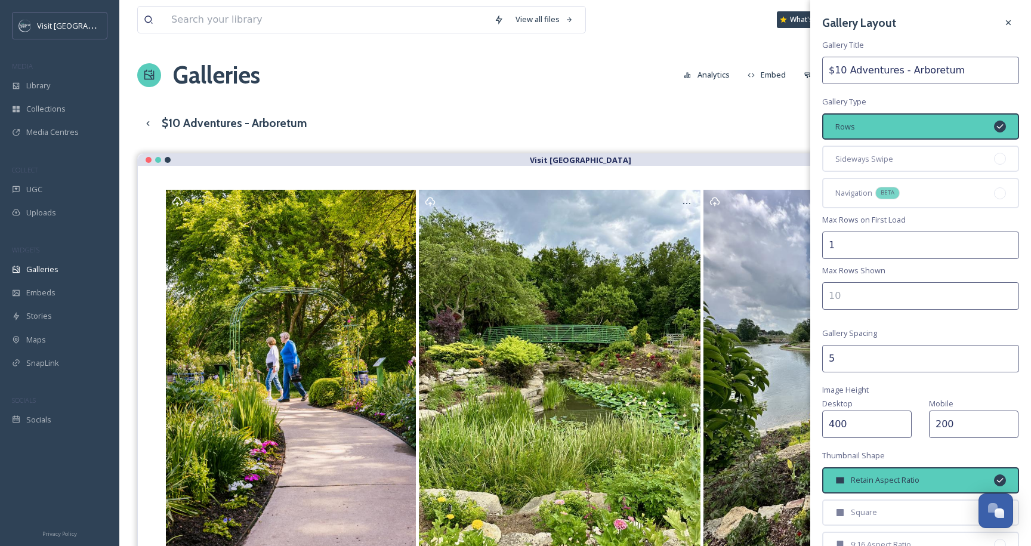
click at [1009, 249] on input "1" at bounding box center [920, 244] width 197 height 27
click at [885, 301] on input "number" at bounding box center [920, 295] width 197 height 27
type input "1"
click at [962, 279] on div "Gallery Layout Gallery Title $10 Adventures - Arboretum Gallery Type Rows Sidew…" at bounding box center [920, 345] width 221 height 691
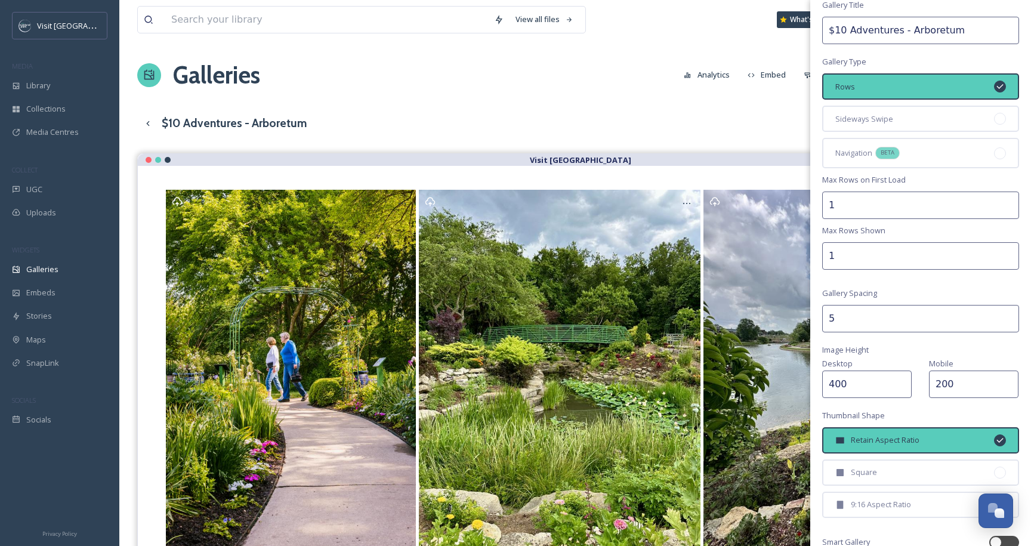
scroll to position [141, 0]
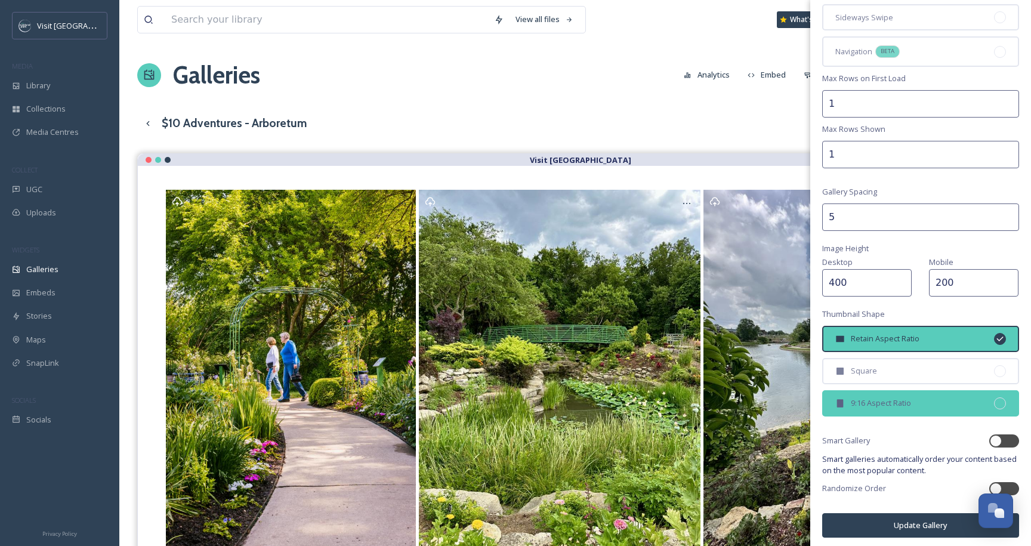
click at [895, 404] on span "9:16 Aspect Ratio" at bounding box center [881, 402] width 60 height 11
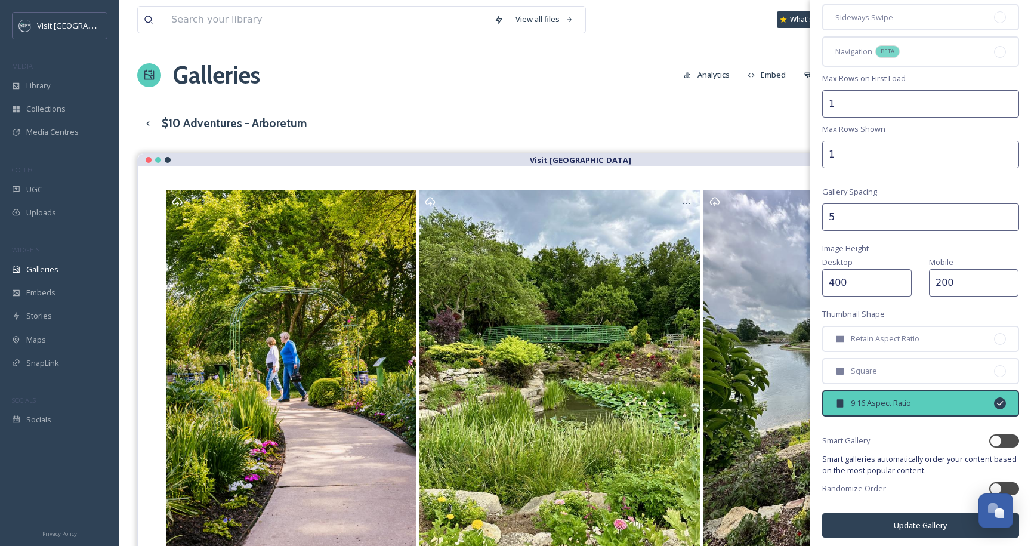
click at [870, 217] on input "5" at bounding box center [920, 216] width 197 height 27
click at [907, 518] on button "Update Gallery" at bounding box center [920, 525] width 197 height 24
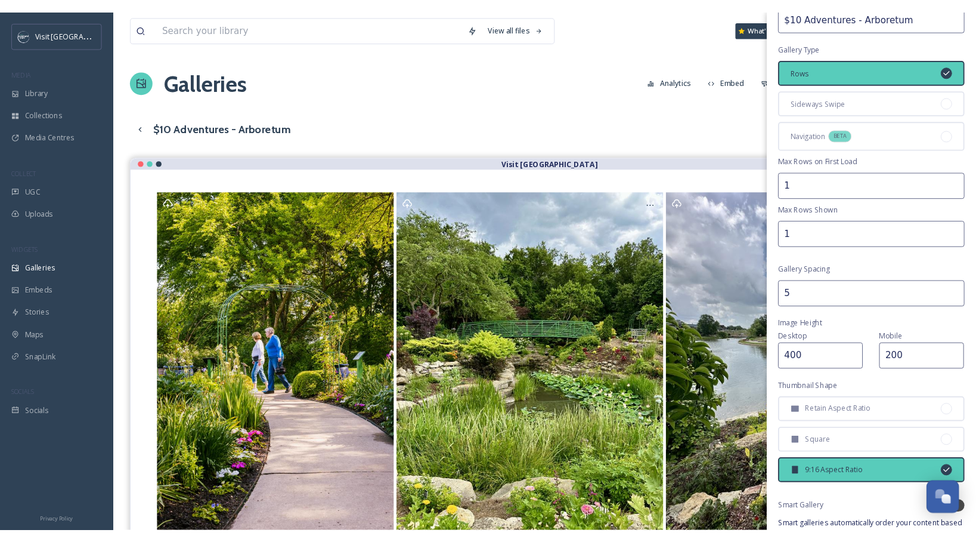
scroll to position [0, 0]
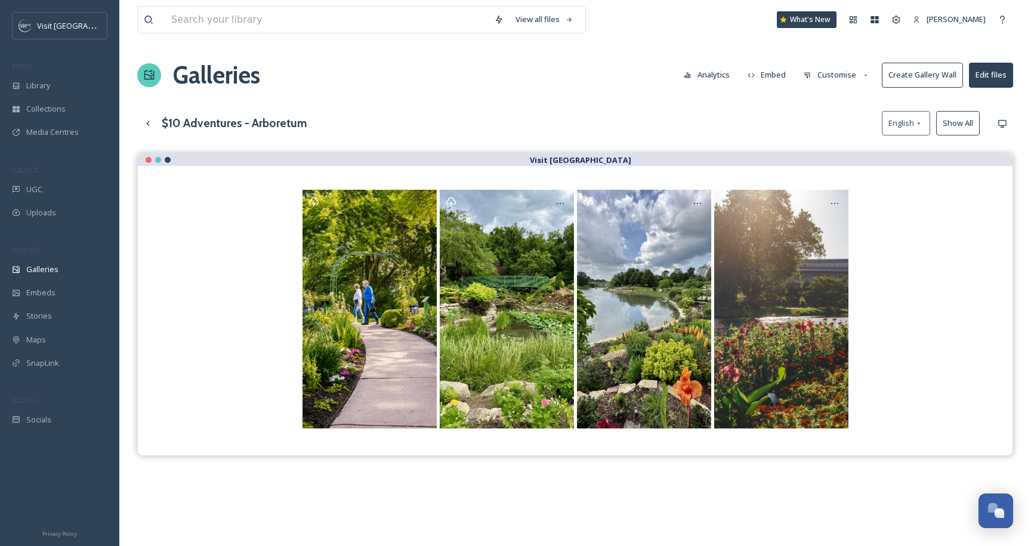
click at [769, 78] on button "Embed" at bounding box center [766, 74] width 51 height 23
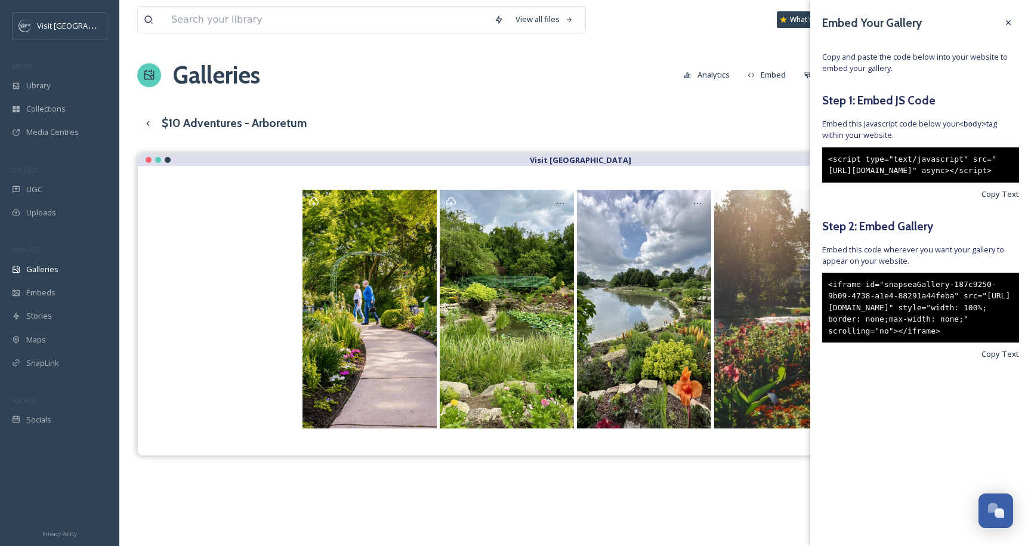
click at [1001, 211] on div "Embed Your Gallery Copy and paste the code below into your website to embed you…" at bounding box center [920, 204] width 221 height 408
click at [1004, 200] on span "Copy Text" at bounding box center [1000, 193] width 38 height 11
click at [639, 111] on div "$10 Adventures - Arboretum English Show All" at bounding box center [575, 123] width 876 height 24
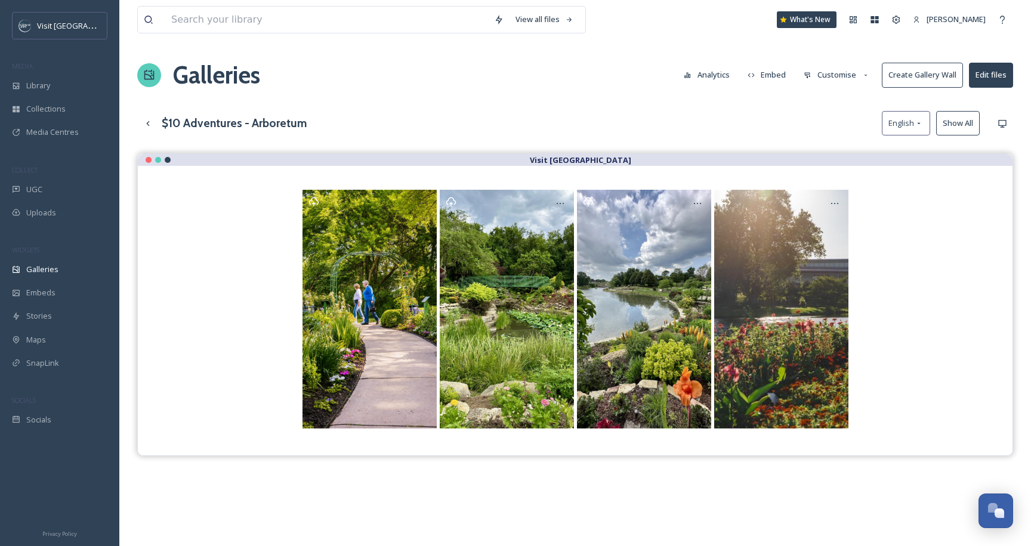
click at [639, 111] on div "$10 Adventures - Arboretum English Show All" at bounding box center [575, 123] width 876 height 24
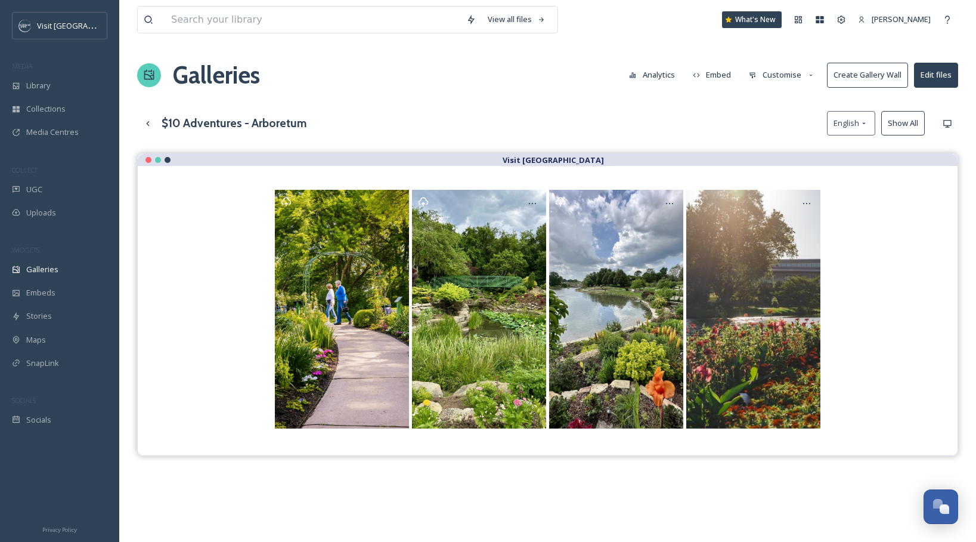
click at [650, 81] on button "Analytics" at bounding box center [652, 74] width 58 height 23
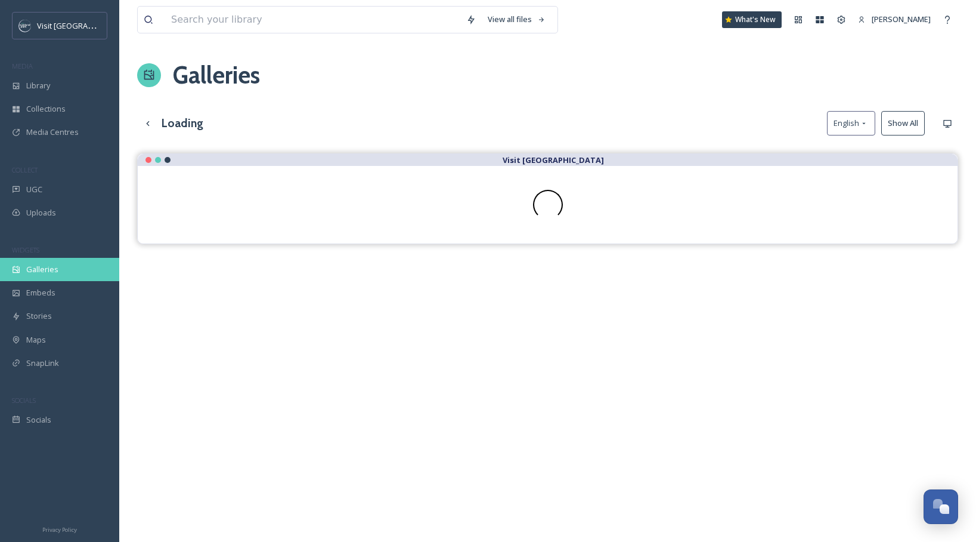
click at [38, 277] on div "Galleries" at bounding box center [59, 269] width 119 height 23
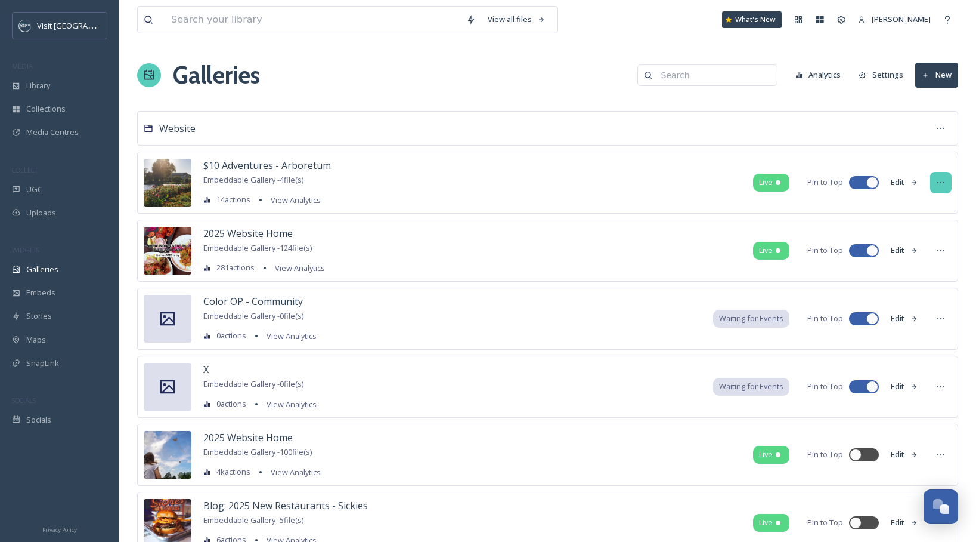
click at [937, 186] on icon at bounding box center [941, 183] width 10 height 10
click at [221, 127] on div "Website" at bounding box center [547, 128] width 821 height 35
click at [177, 127] on span "Website" at bounding box center [177, 128] width 36 height 13
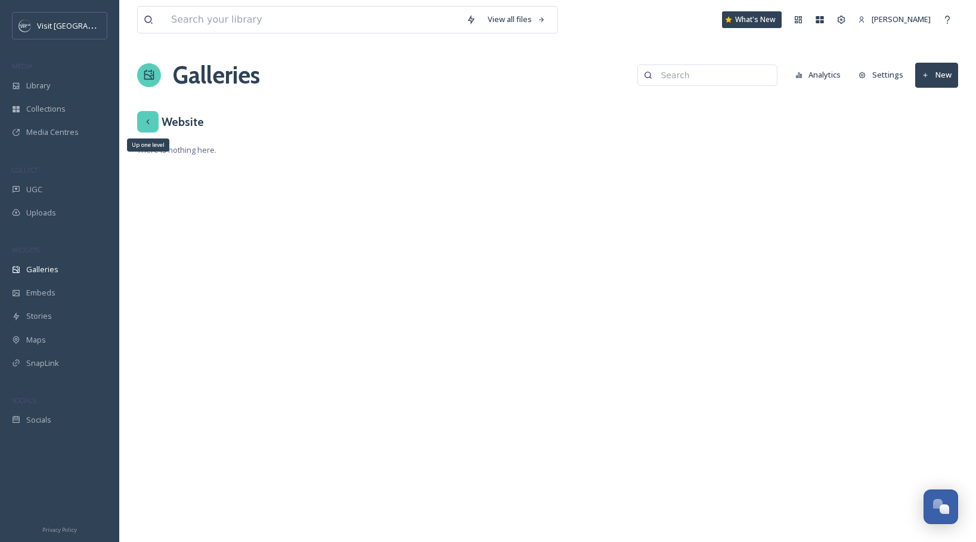
click at [152, 122] on icon at bounding box center [148, 122] width 10 height 10
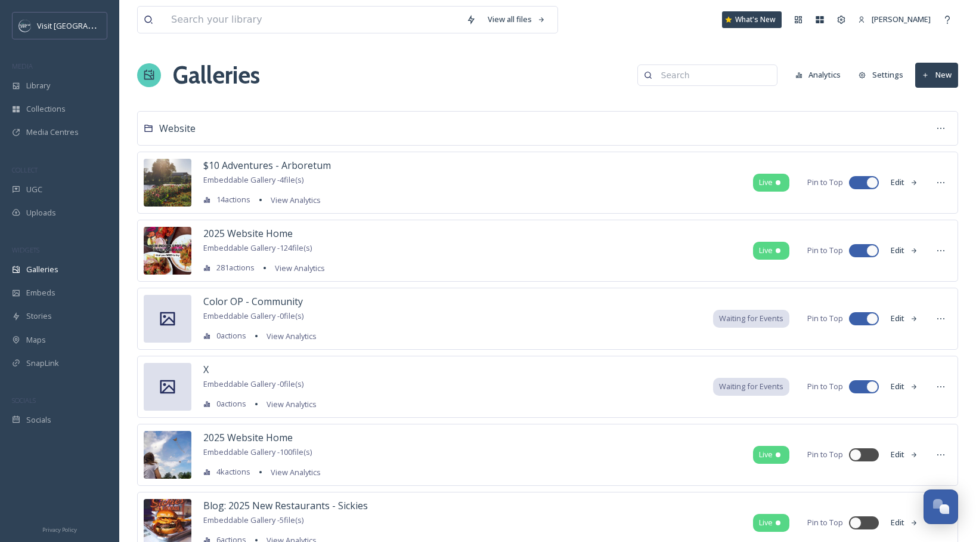
click at [905, 249] on button "Edit" at bounding box center [904, 250] width 39 height 23
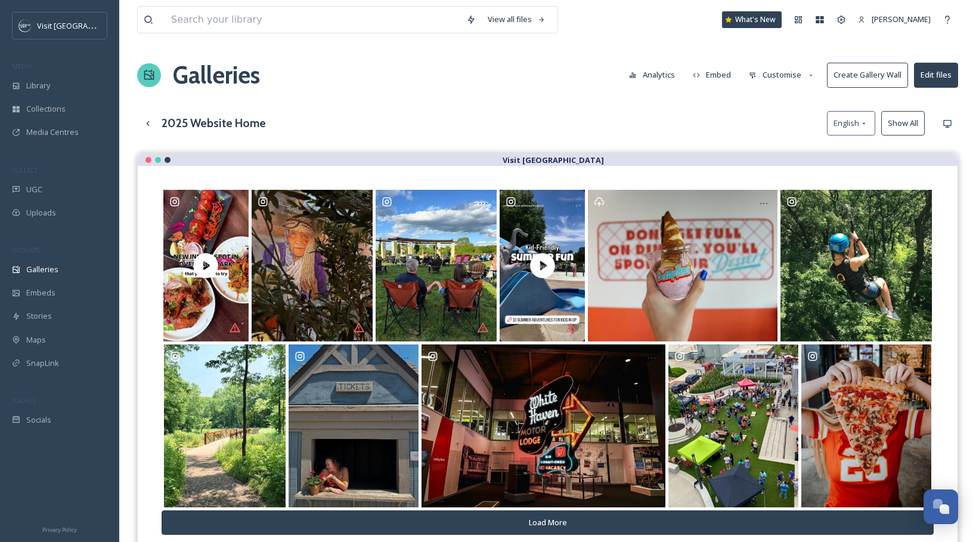
click at [775, 76] on button "Customise" at bounding box center [782, 74] width 78 height 23
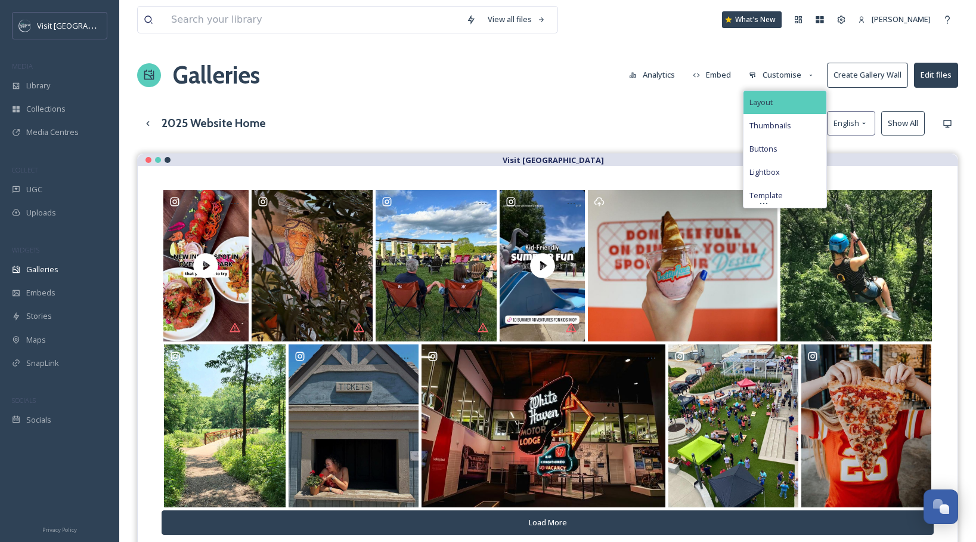
click at [794, 95] on div "Layout" at bounding box center [785, 102] width 83 height 23
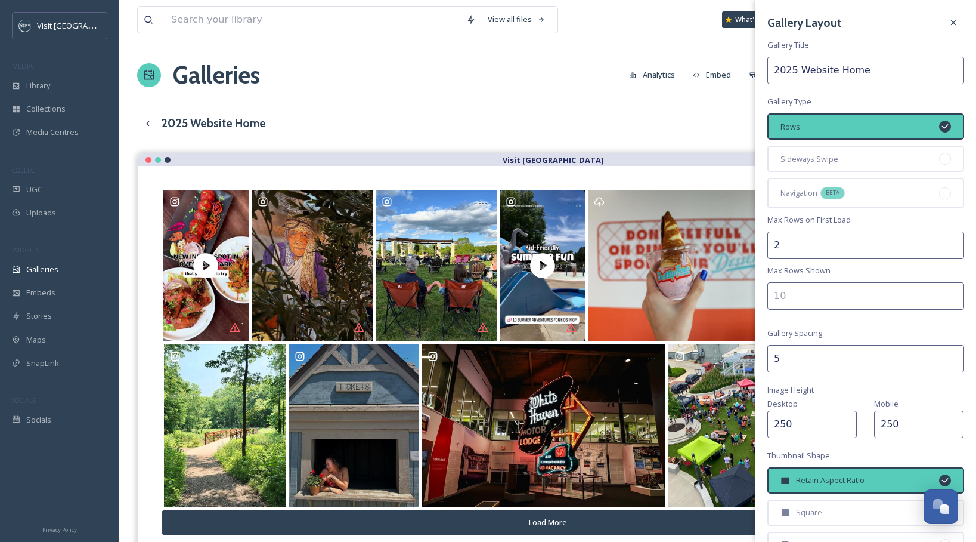
click at [802, 299] on input "number" at bounding box center [866, 295] width 197 height 27
type input "2"
click at [904, 95] on div "Gallery Layout Gallery Title 2025 Website Home Gallery Type Rows Sideways Swipe…" at bounding box center [866, 345] width 221 height 691
click at [951, 23] on icon at bounding box center [954, 23] width 10 height 10
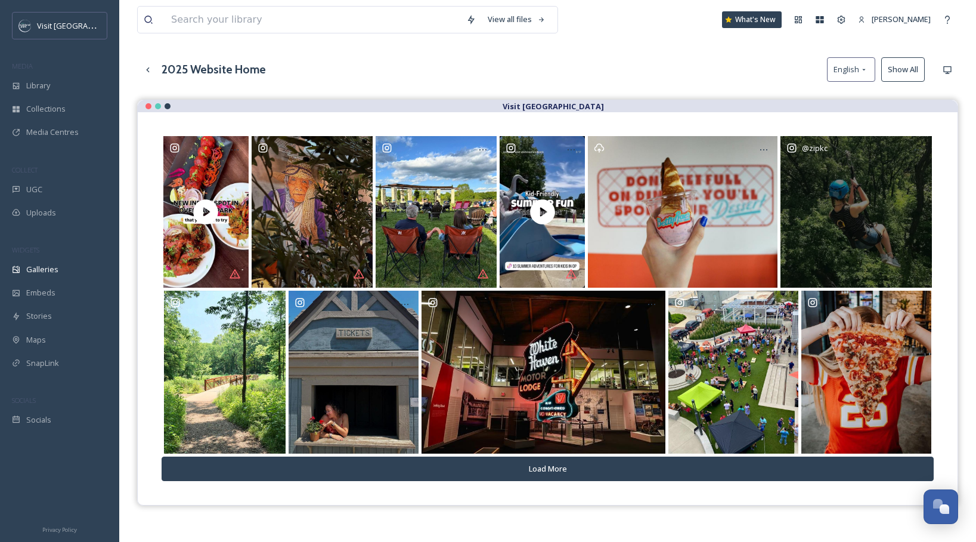
scroll to position [171, 0]
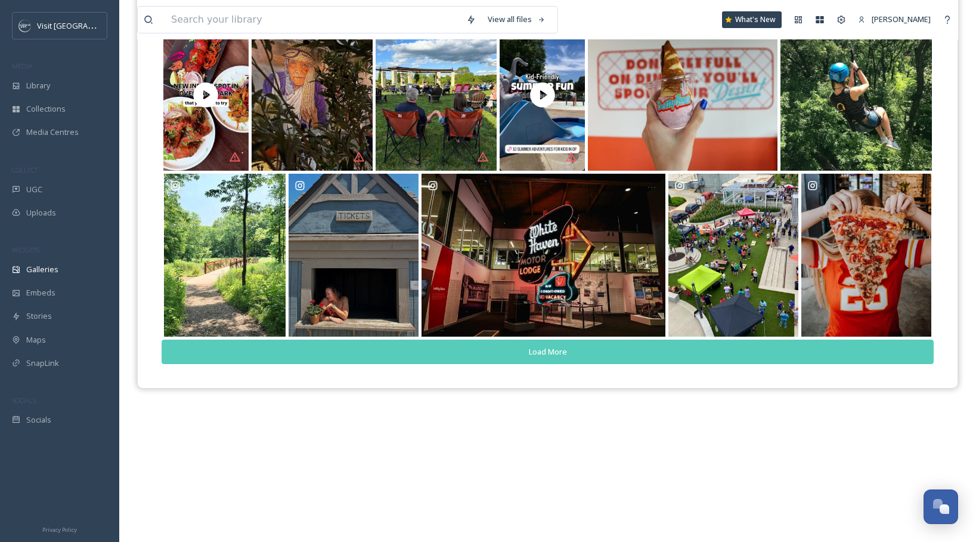
click at [607, 338] on div "Load More" at bounding box center [548, 191] width 772 height 345
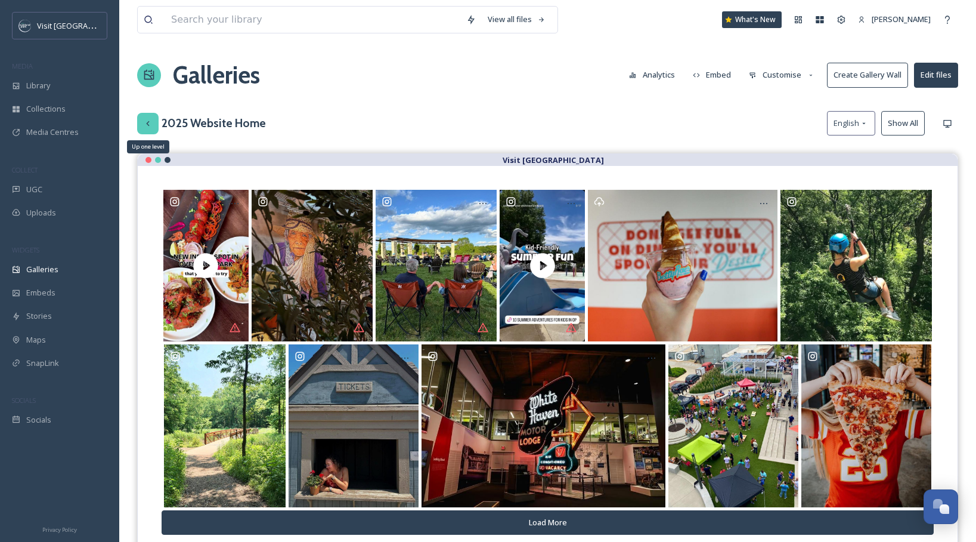
click at [147, 123] on icon at bounding box center [147, 122] width 3 height 5
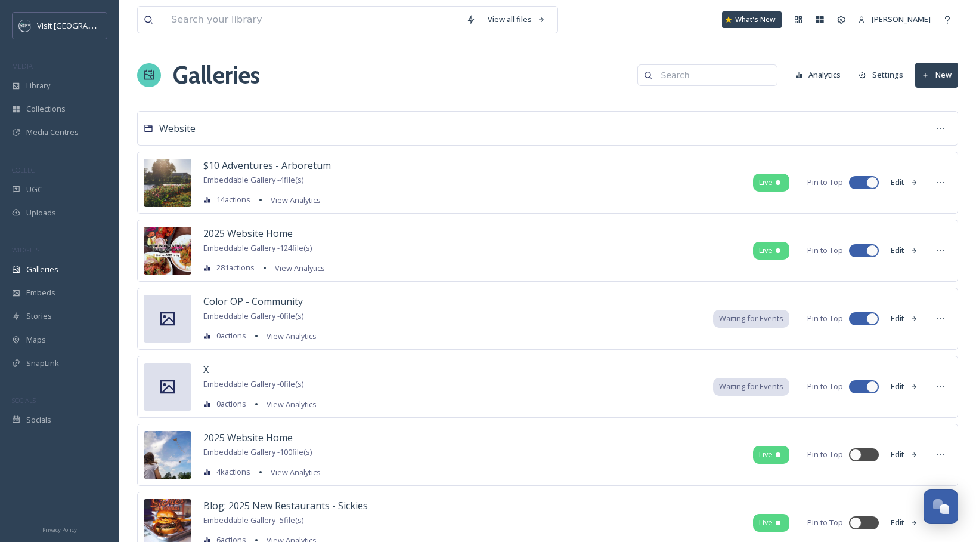
click at [900, 249] on button "Edit" at bounding box center [904, 250] width 39 height 23
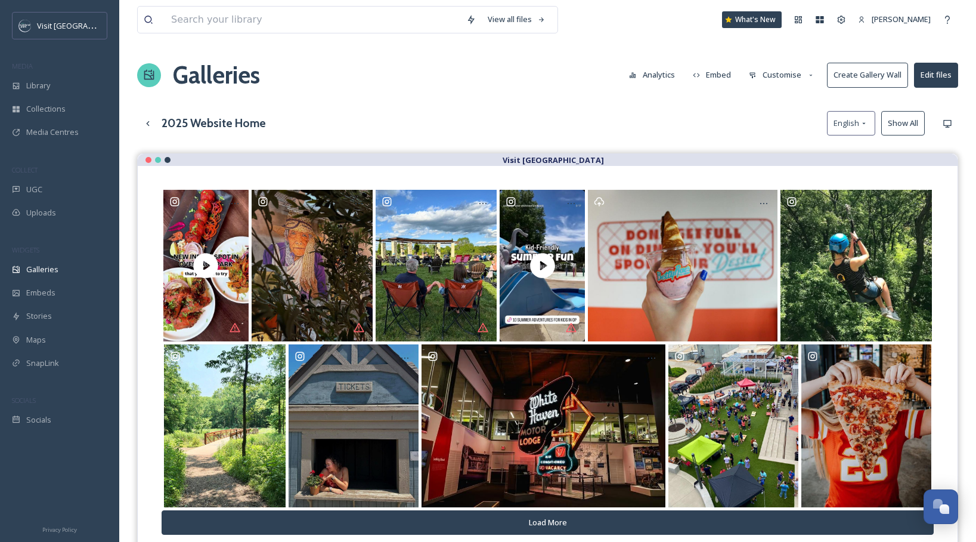
click at [786, 70] on button "Customise" at bounding box center [782, 74] width 78 height 23
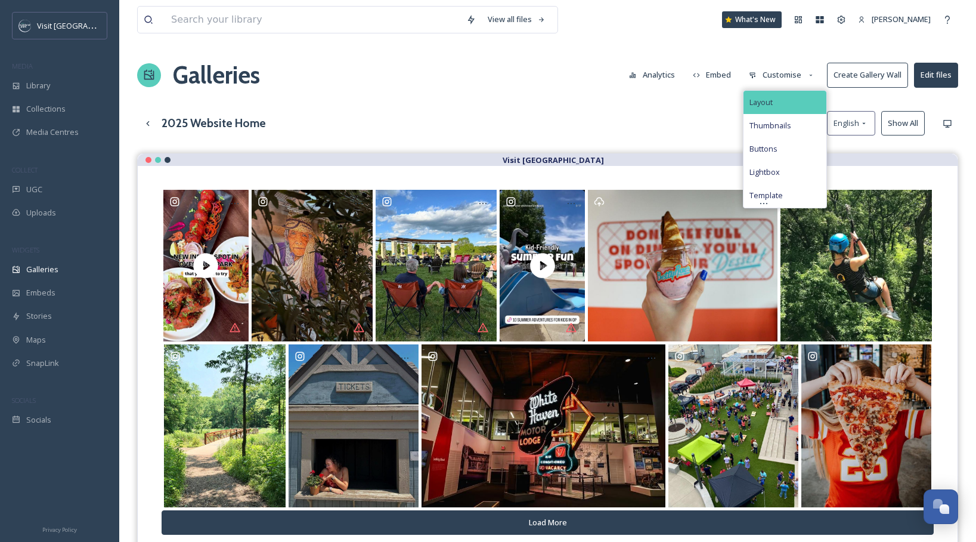
click at [778, 100] on div "Layout" at bounding box center [785, 102] width 83 height 23
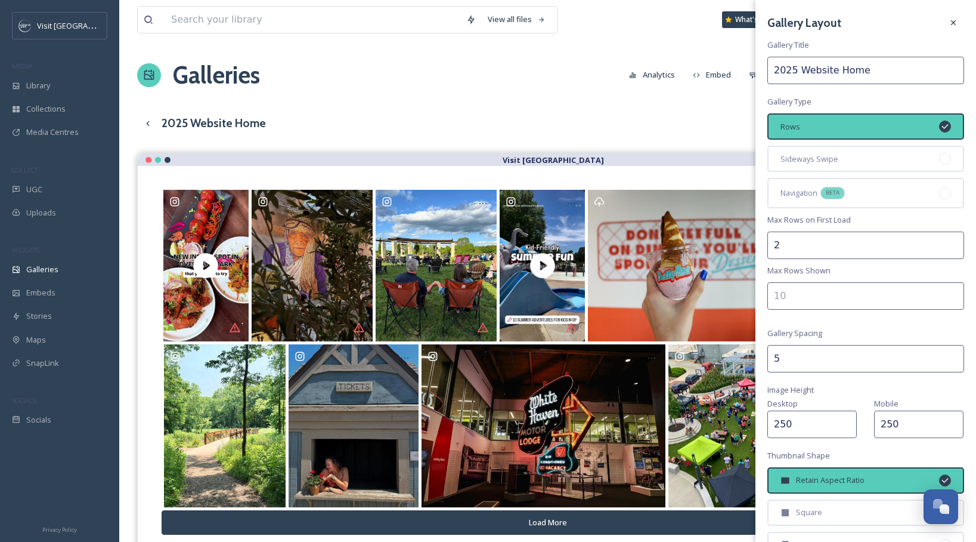
click at [817, 298] on input "number" at bounding box center [866, 295] width 197 height 27
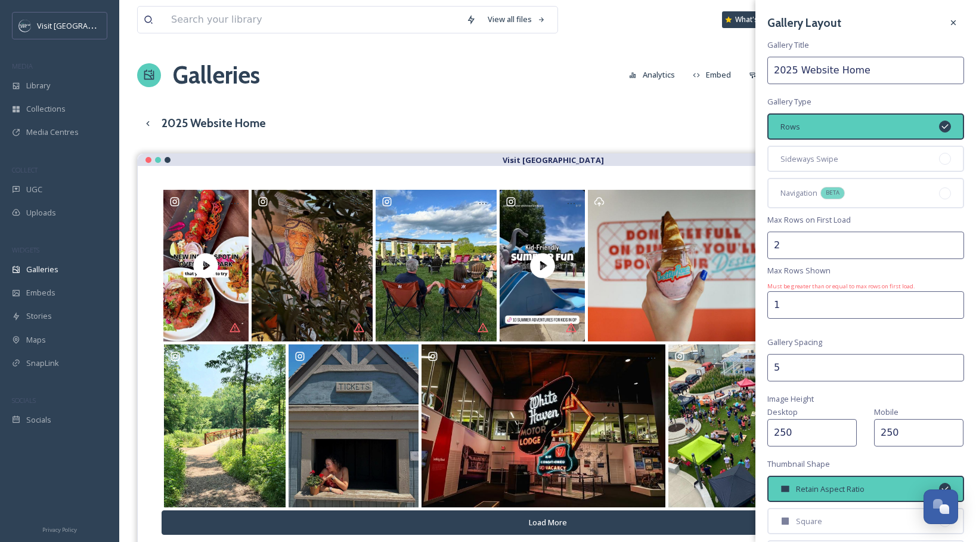
click at [951, 293] on input "1" at bounding box center [866, 304] width 197 height 27
click at [955, 292] on input "1" at bounding box center [866, 304] width 197 height 27
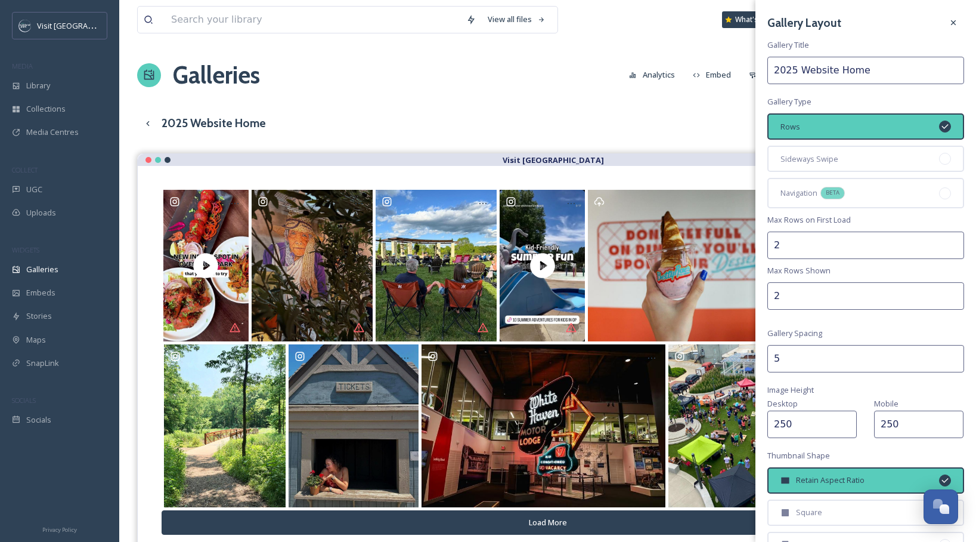
type input "2"
click at [955, 296] on input "2" at bounding box center [866, 295] width 197 height 27
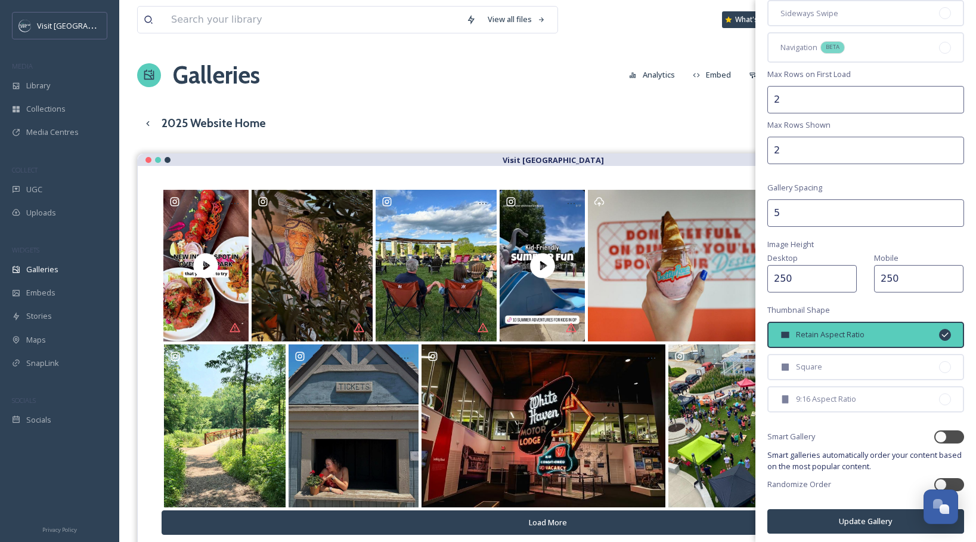
click at [855, 519] on button "Update Gallery" at bounding box center [866, 521] width 197 height 24
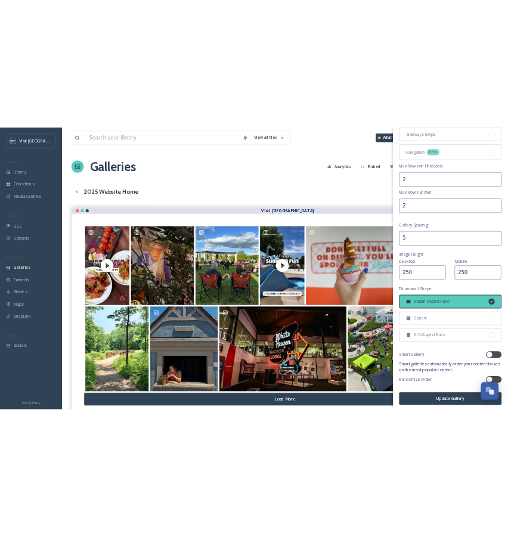
scroll to position [146, 0]
